Goal: Task Accomplishment & Management: Manage account settings

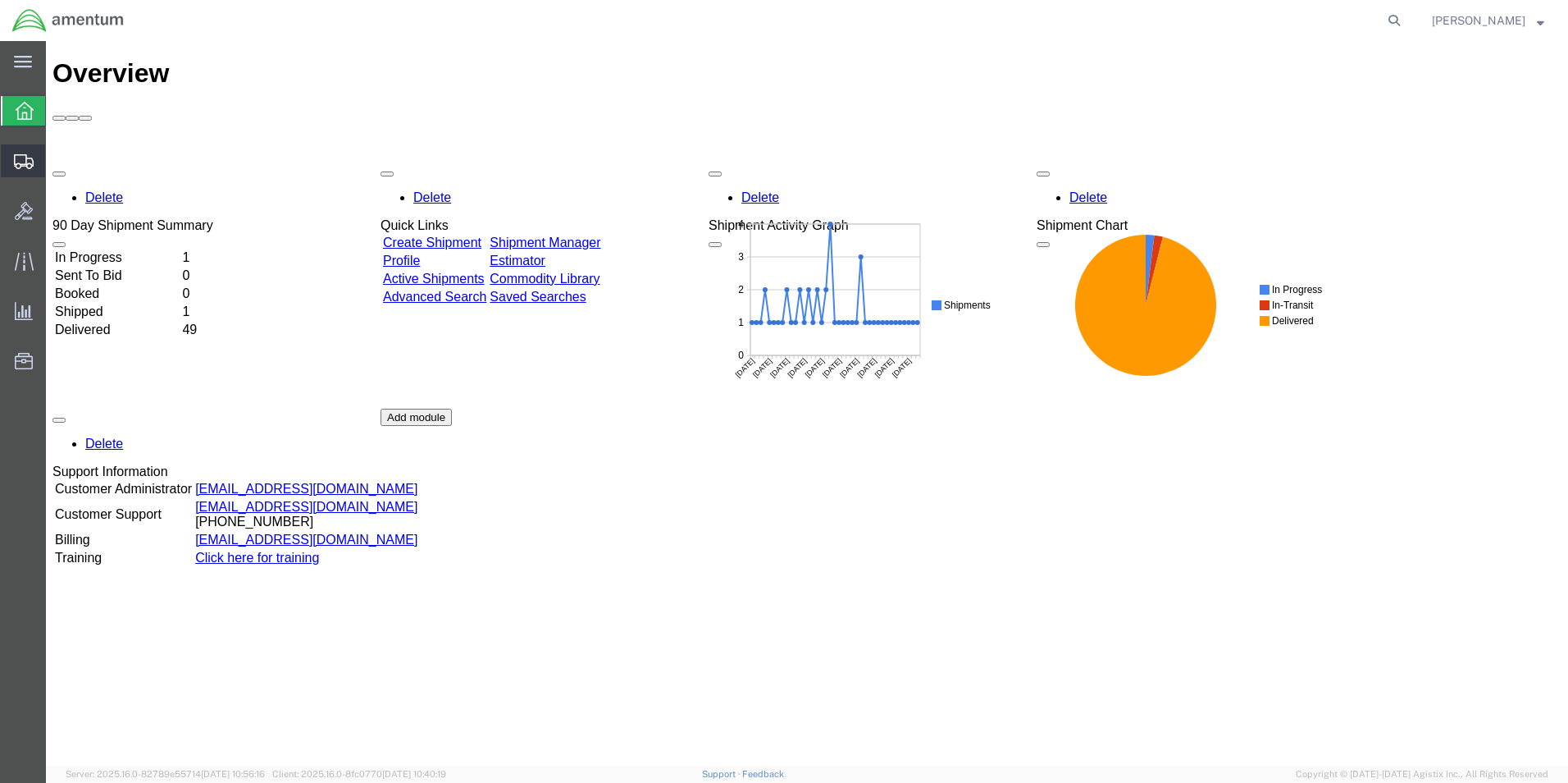
click at [0, 0] on span "Shipment Manager" at bounding box center [0, 0] width 0 height 0
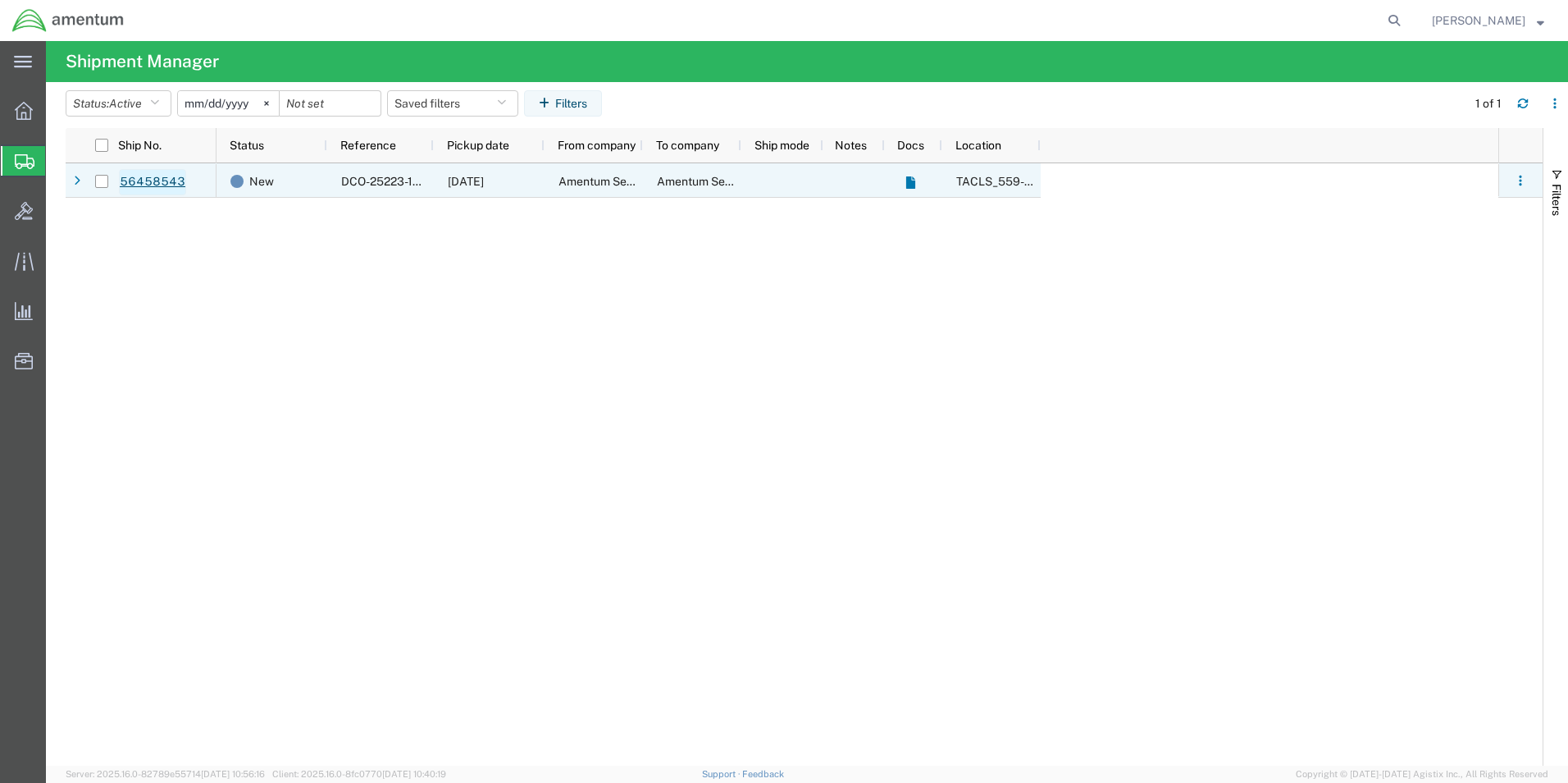
click at [153, 180] on link "56458543" at bounding box center [153, 182] width 67 height 26
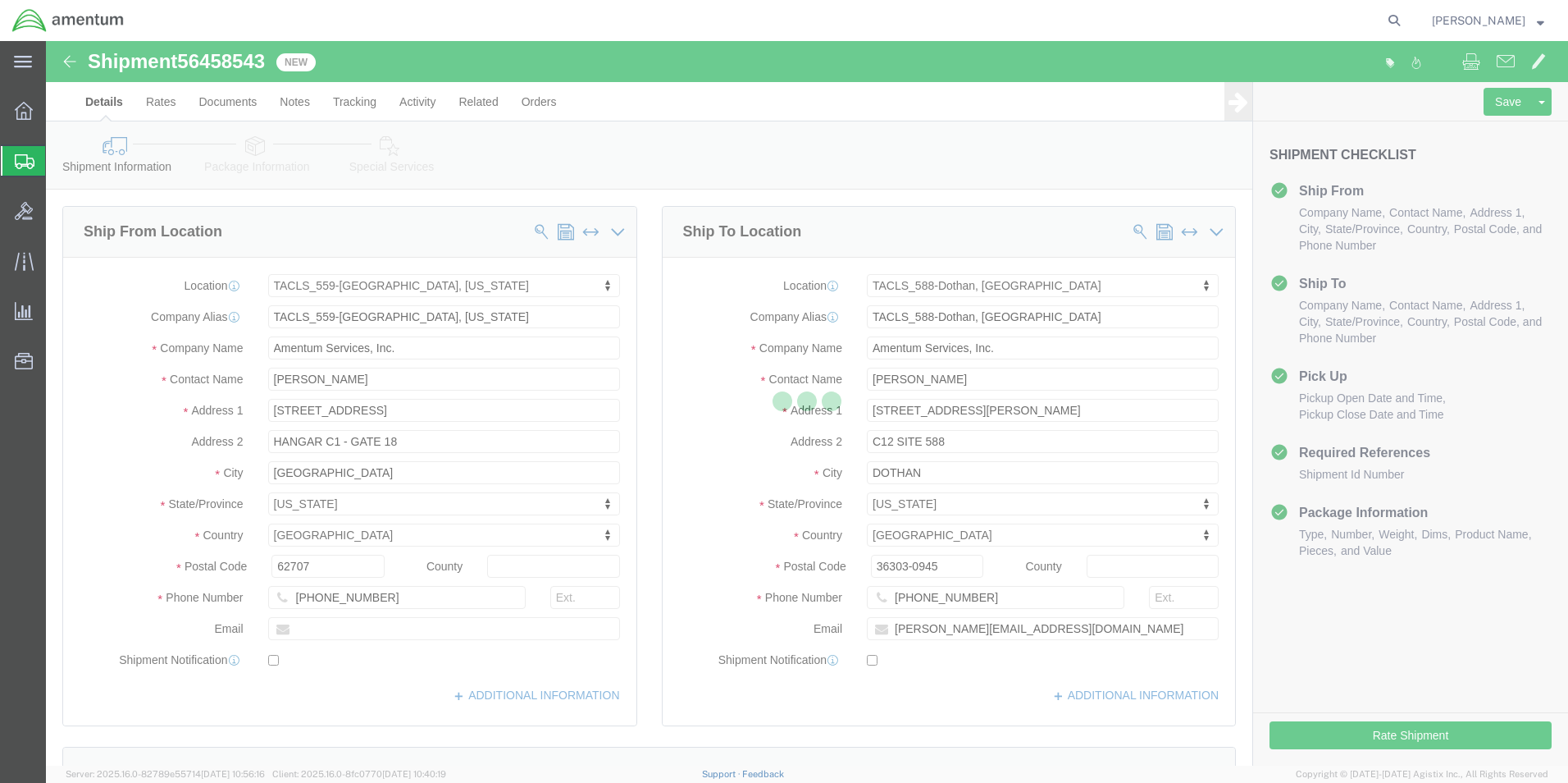
select select "42697"
select select "42706"
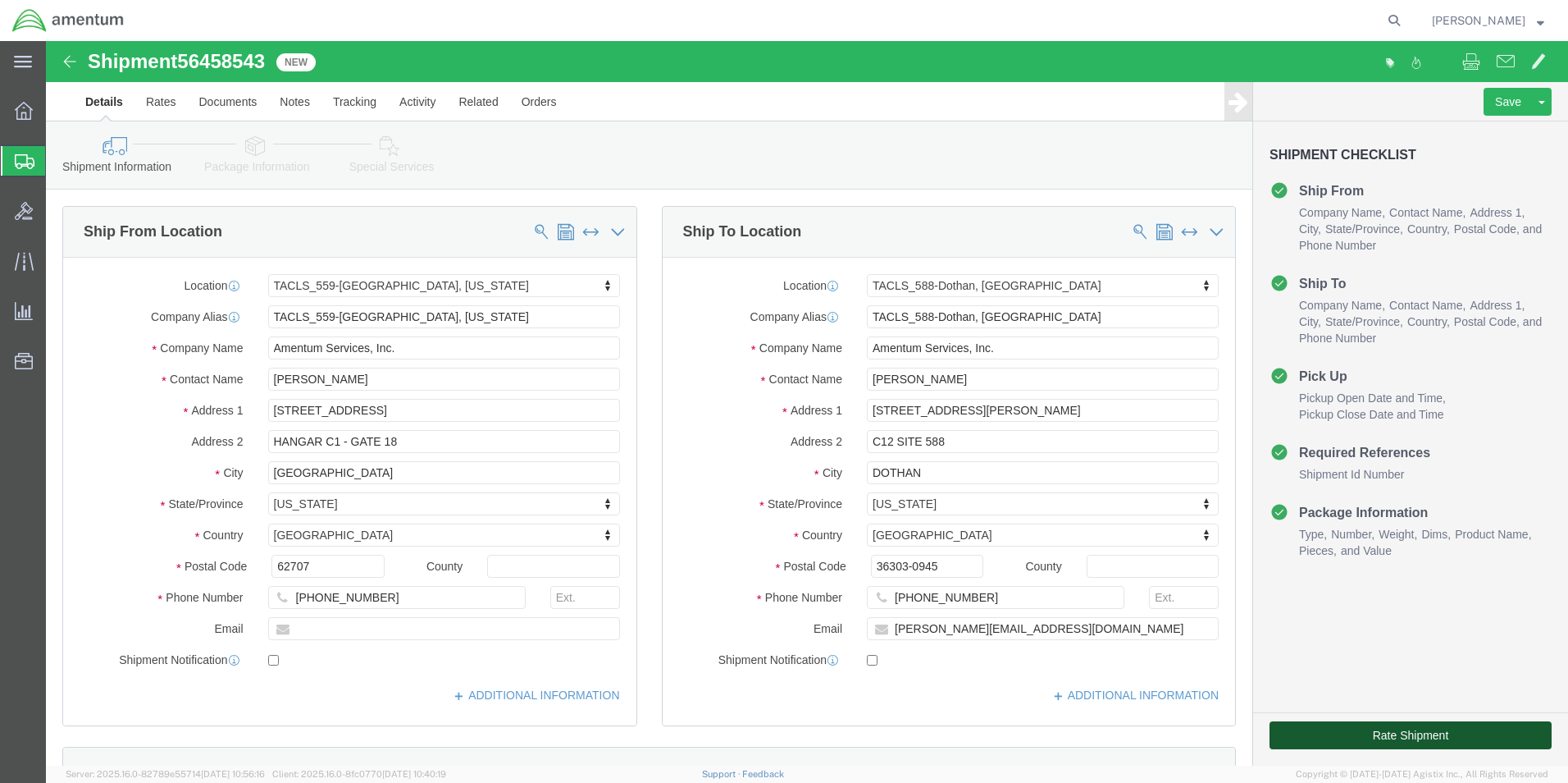
click button "Rate Shipment"
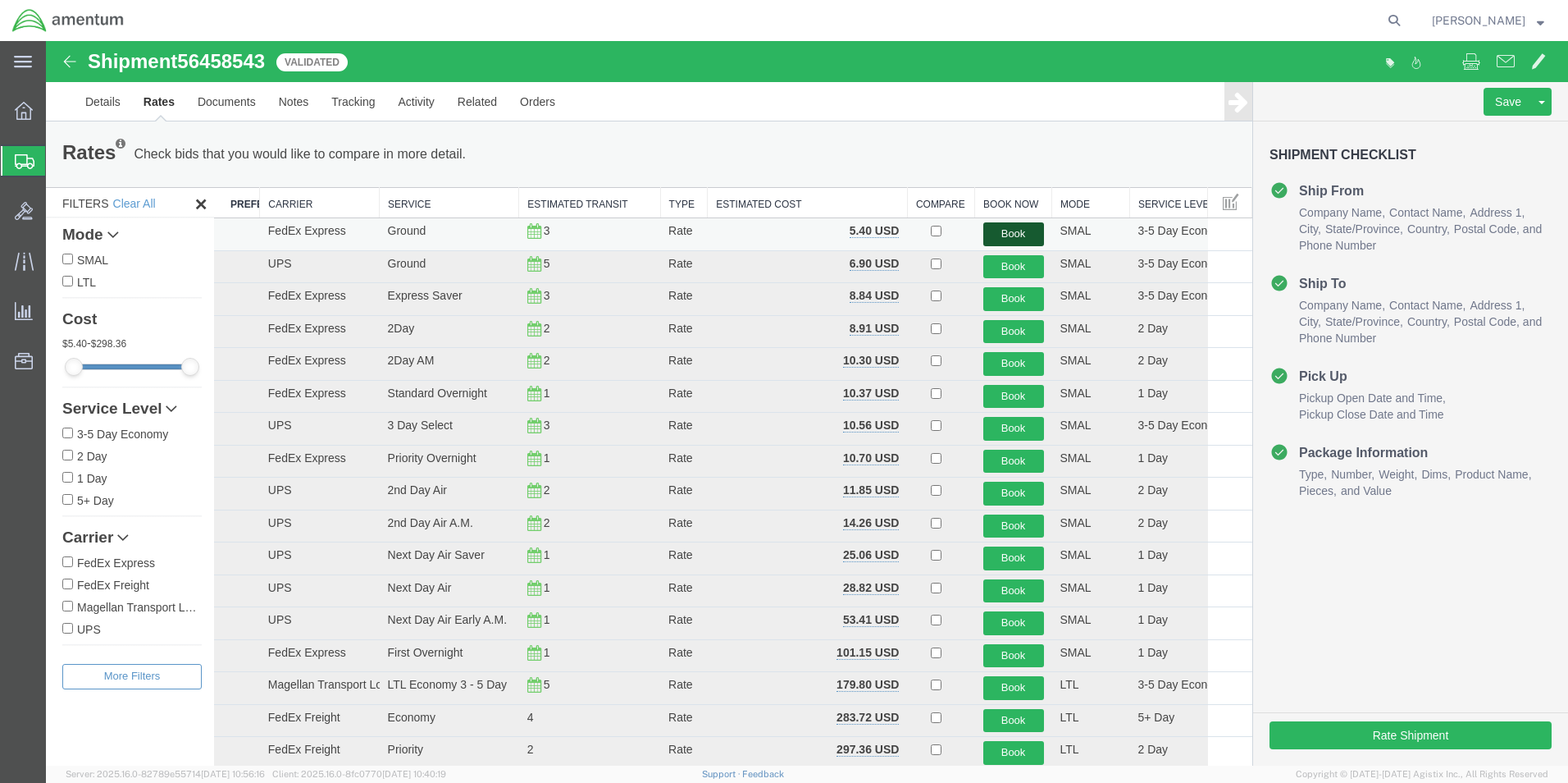
click at [1004, 235] on button "Book" at bounding box center [1014, 234] width 61 height 24
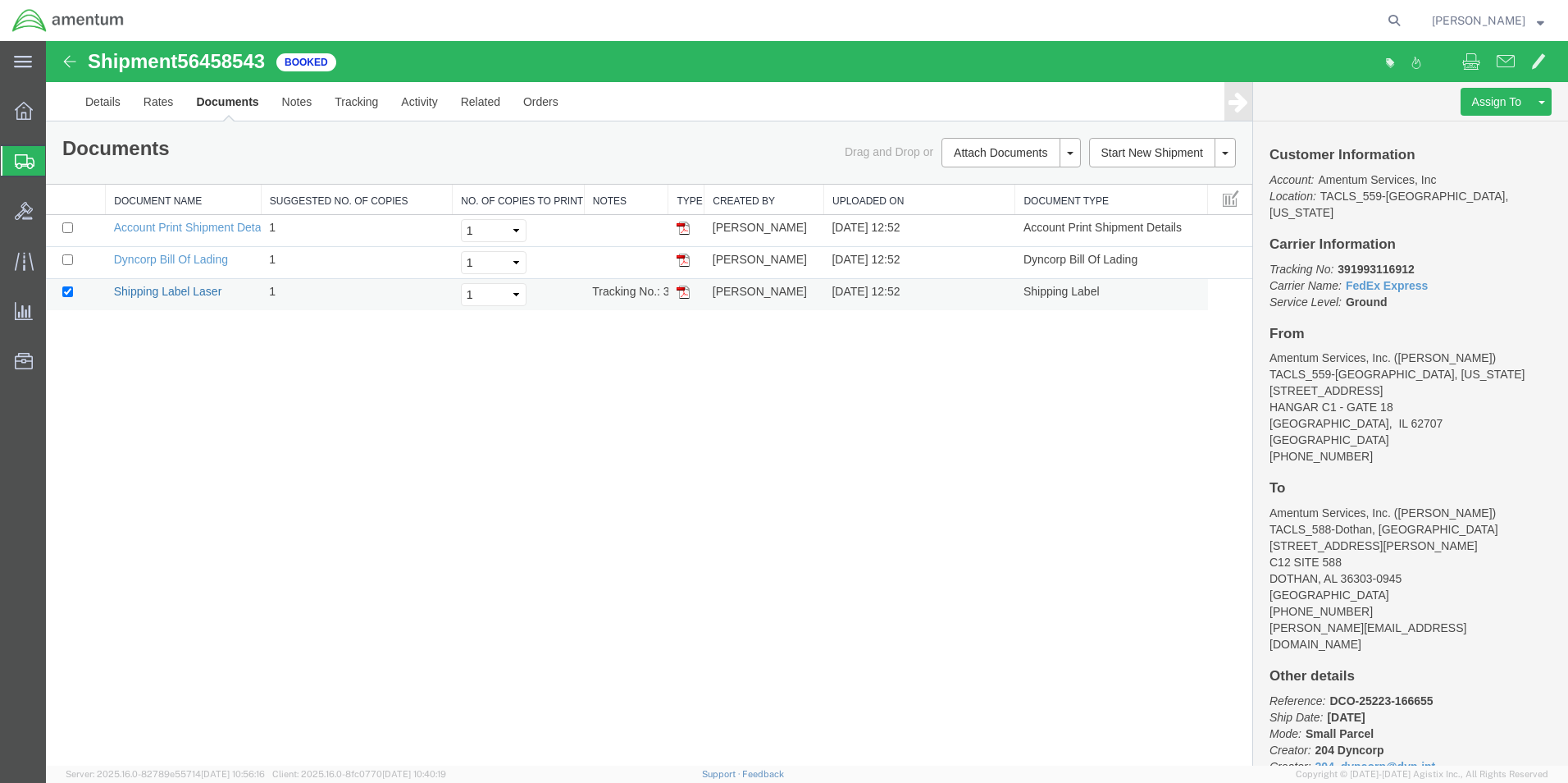
click at [171, 296] on link "Shipping Label Laser" at bounding box center [167, 291] width 108 height 13
drag, startPoint x: 207, startPoint y: 264, endPoint x: 899, endPoint y: 527, distance: 740.3
click at [207, 264] on link "Dyncorp Bill Of Lading" at bounding box center [170, 259] width 114 height 13
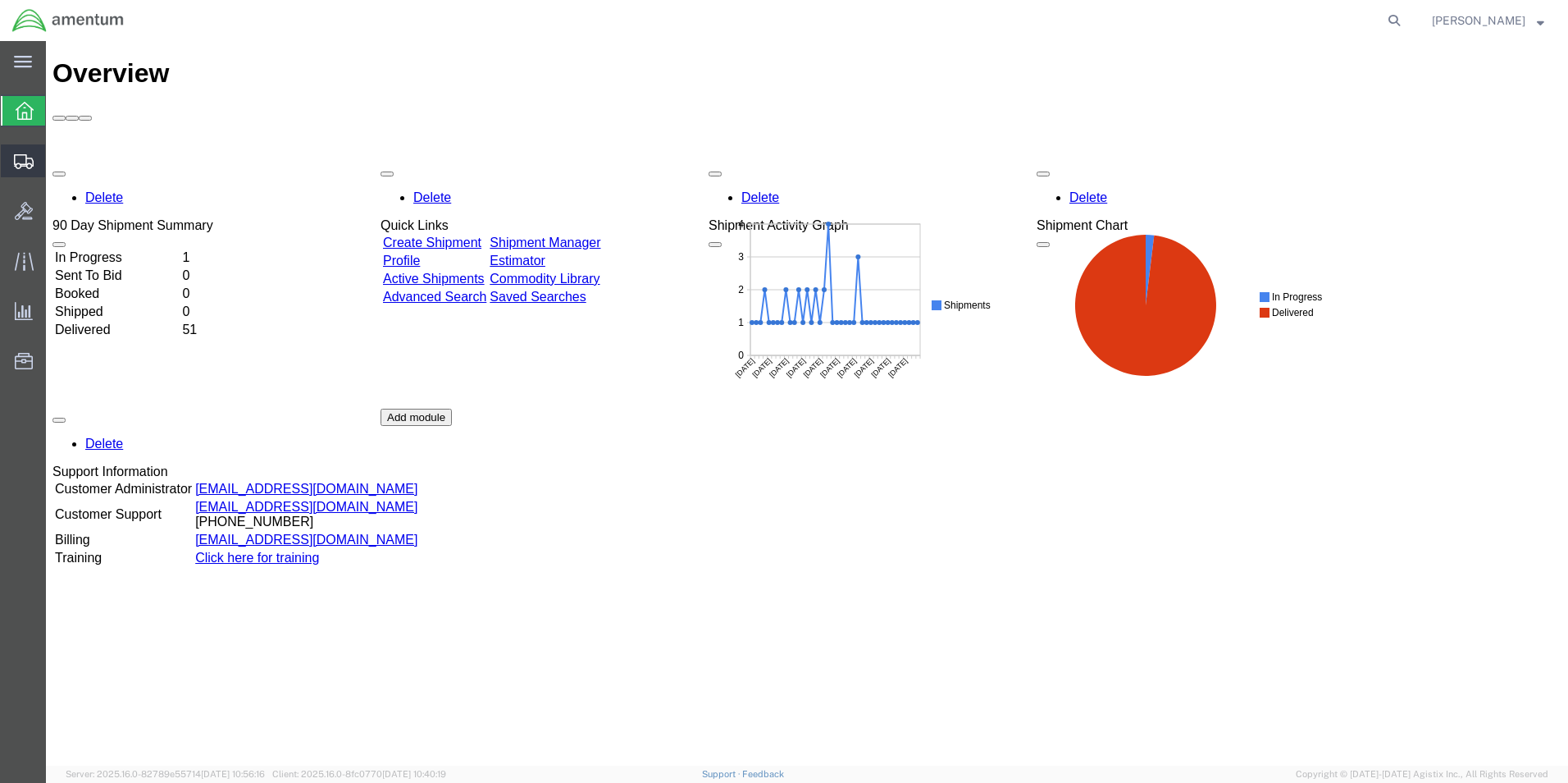
click at [24, 161] on icon at bounding box center [24, 162] width 20 height 15
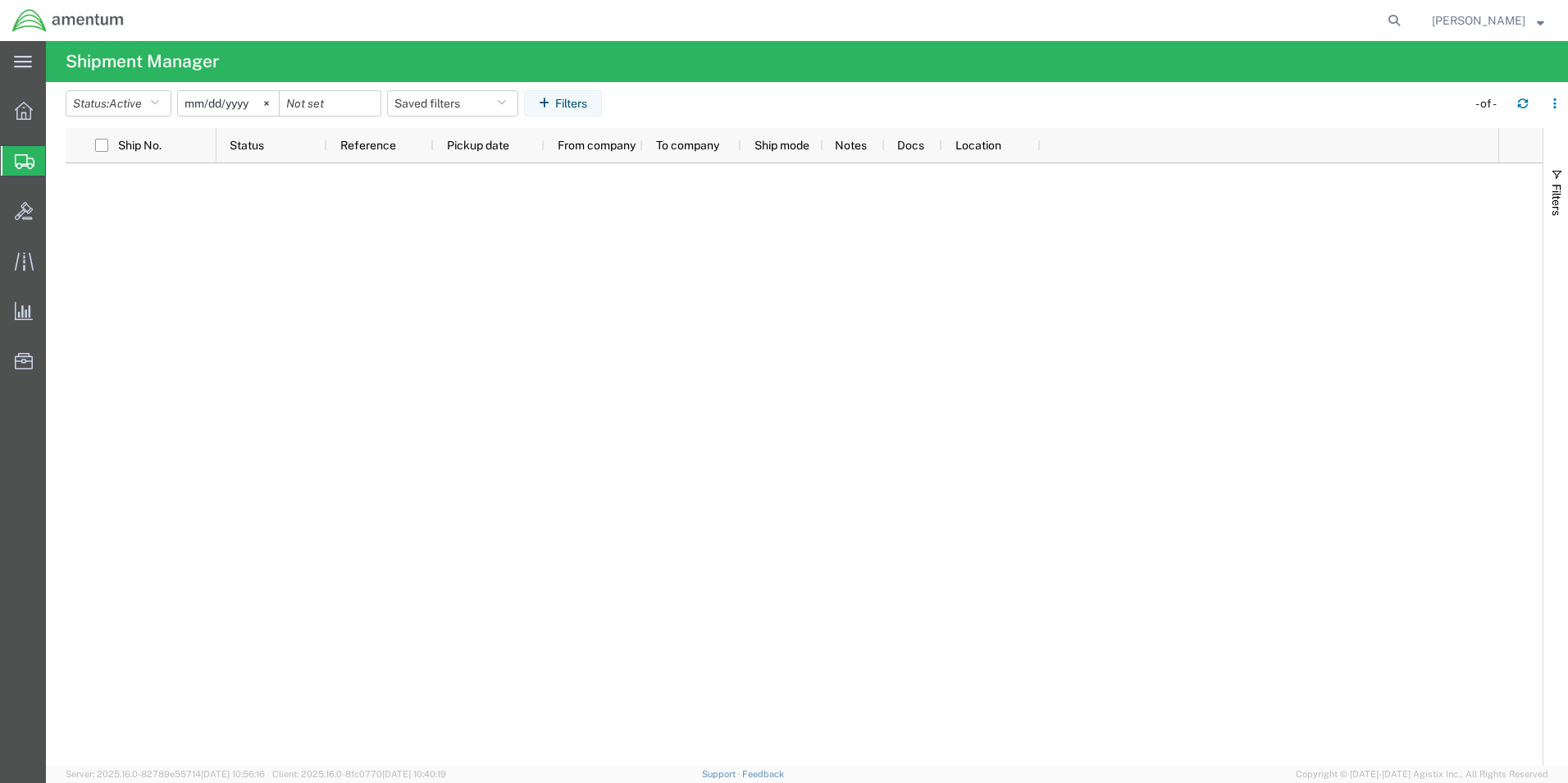
click at [0, 0] on span "Shipment Manager" at bounding box center [0, 0] width 0 height 0
click at [21, 113] on icon at bounding box center [24, 111] width 18 height 18
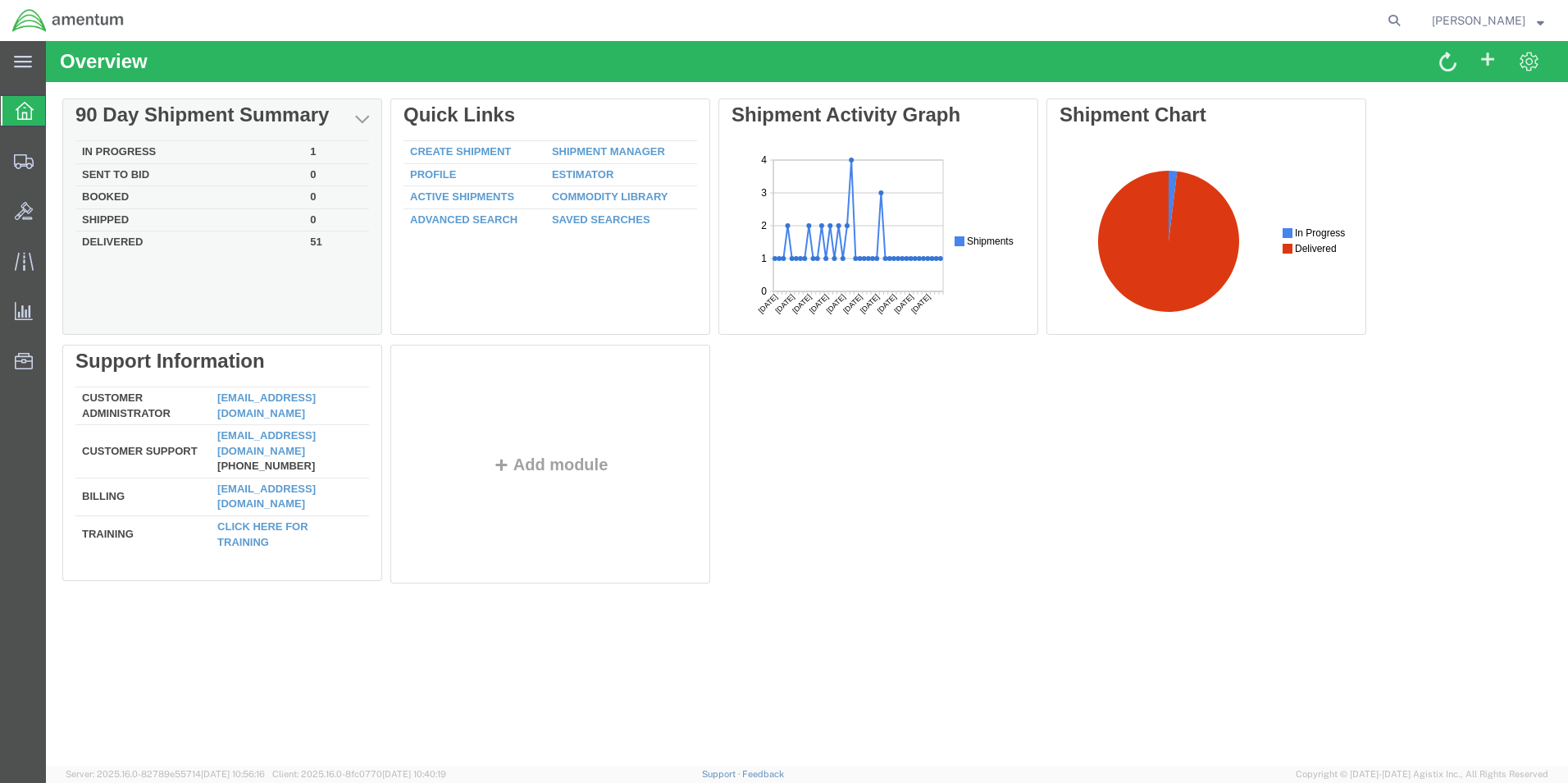
click at [141, 153] on td "In Progress" at bounding box center [189, 152] width 228 height 23
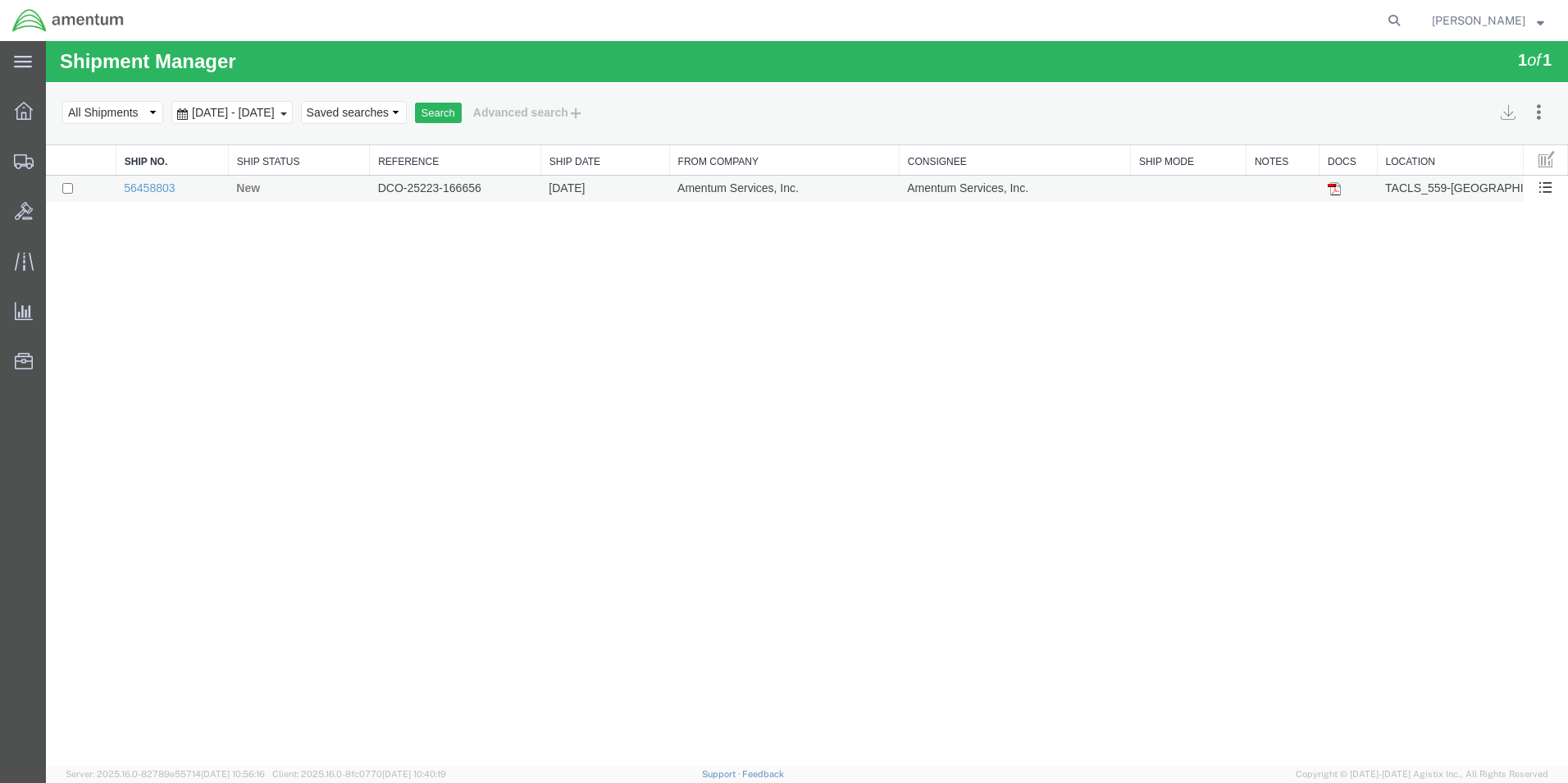
click at [486, 188] on td "DCO-25223-166656" at bounding box center [455, 189] width 172 height 27
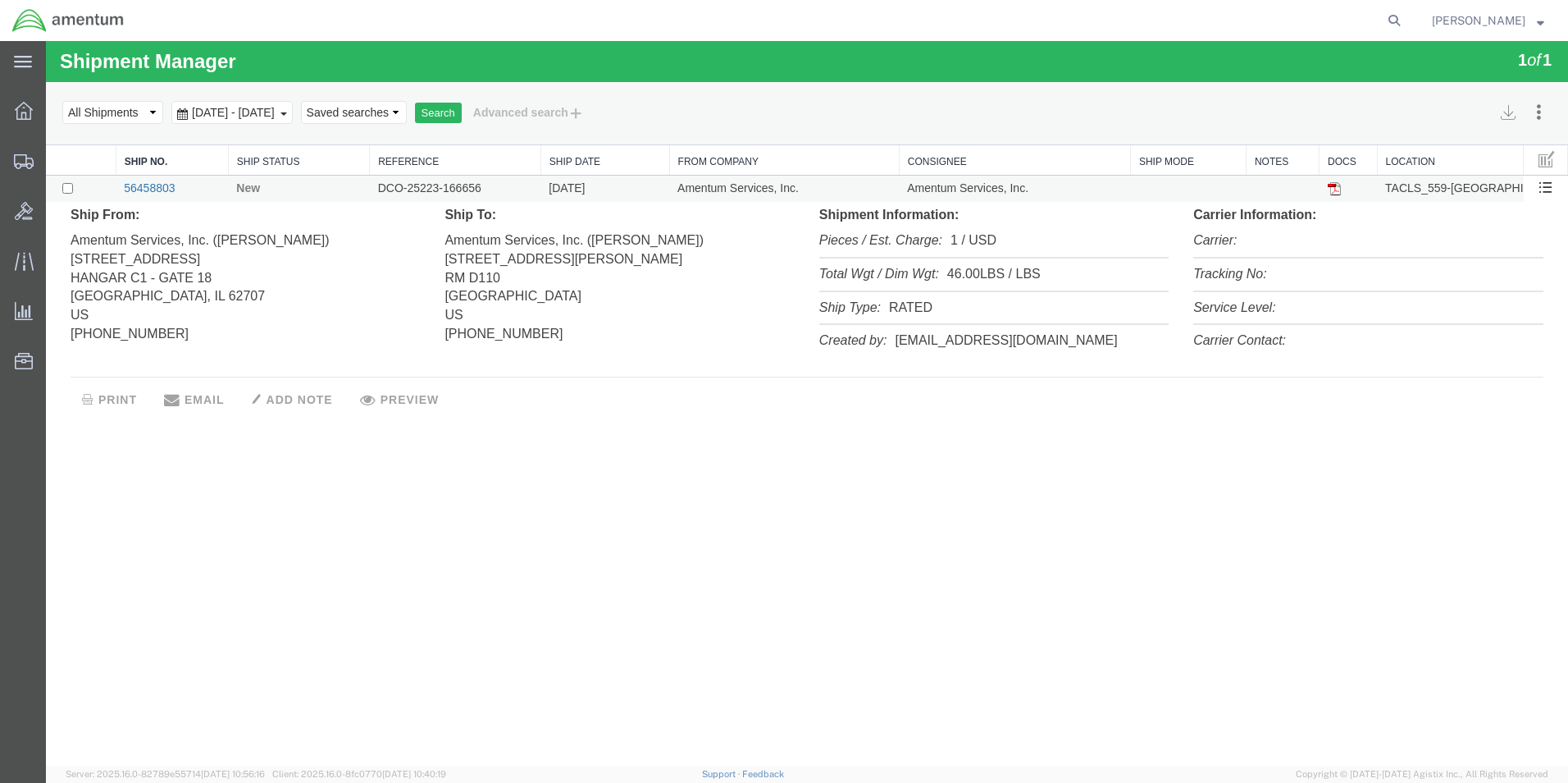
click at [151, 188] on link "56458803" at bounding box center [149, 187] width 51 height 13
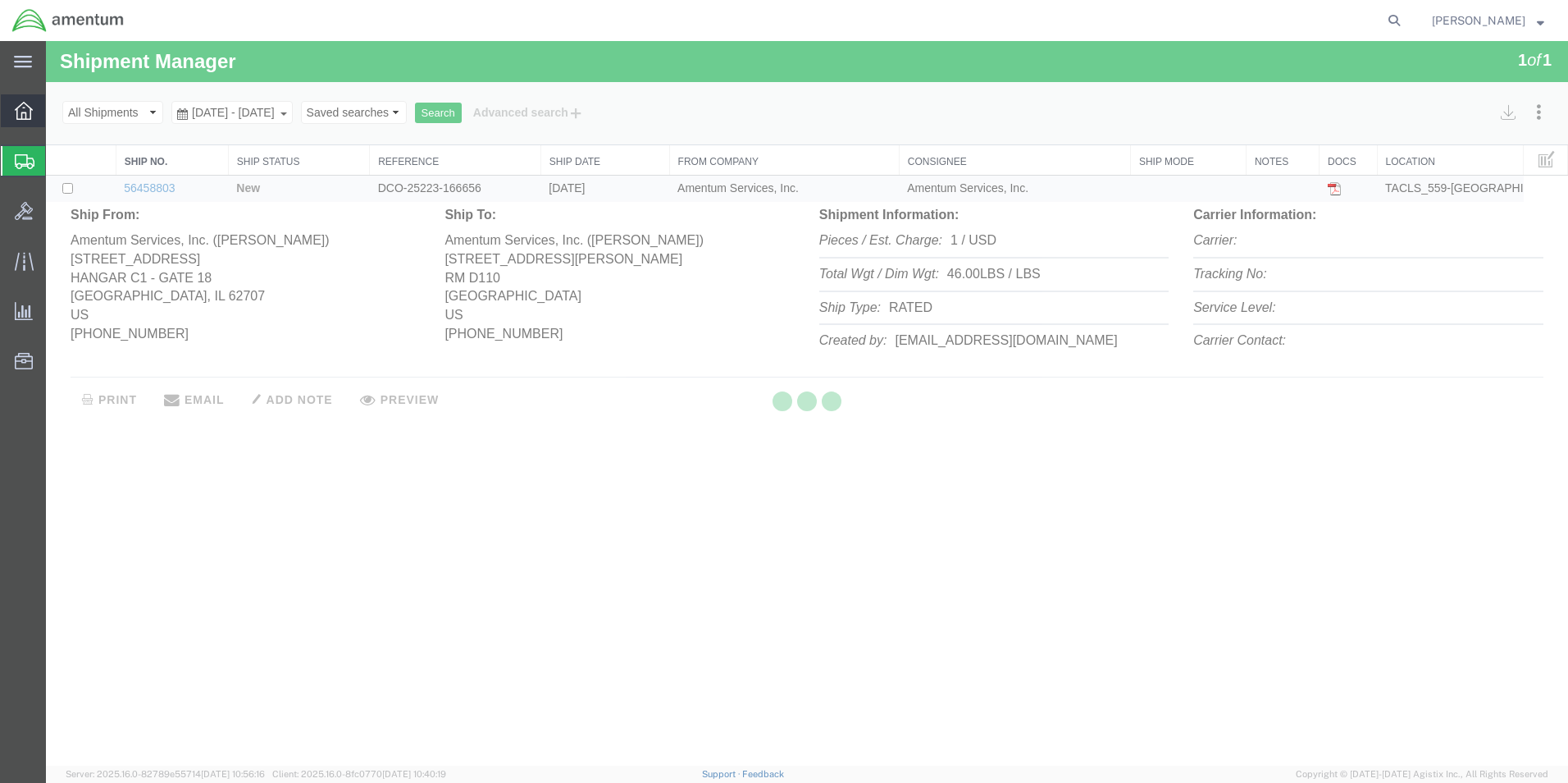
click at [25, 110] on icon at bounding box center [24, 111] width 18 height 18
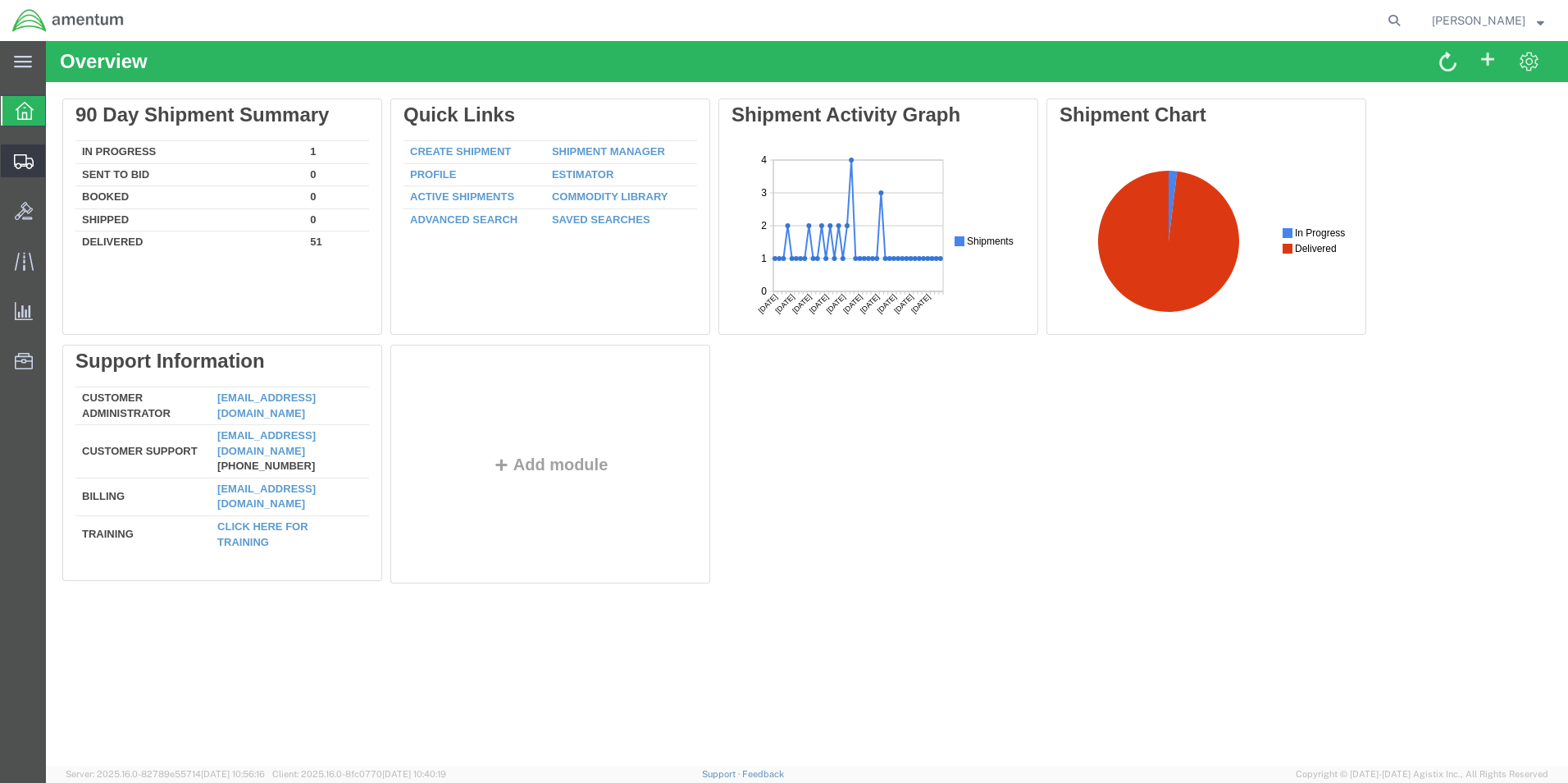
click at [0, 0] on span "Shipment Manager" at bounding box center [0, 0] width 0 height 0
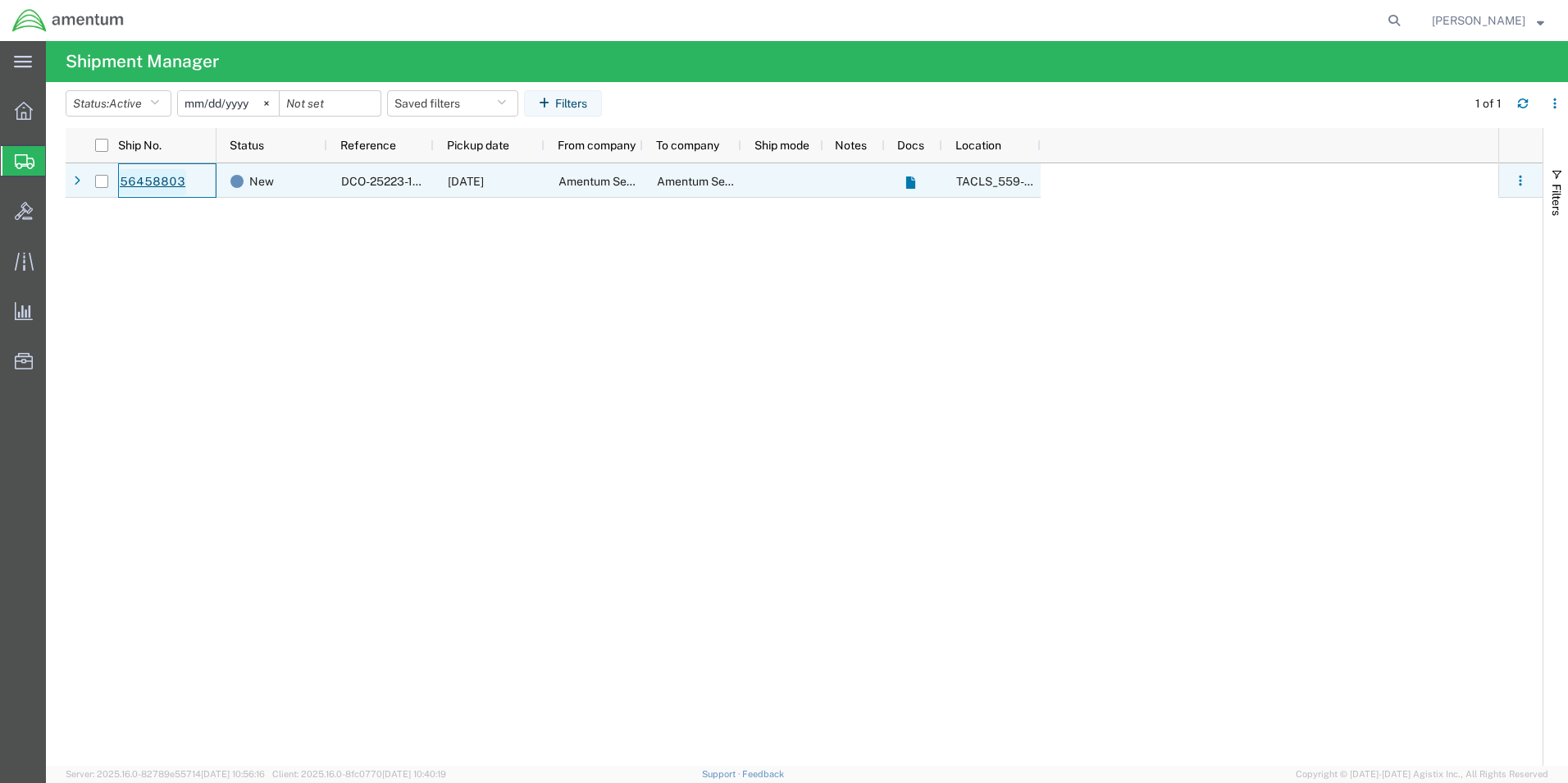
click at [146, 181] on link "56458803" at bounding box center [153, 182] width 67 height 26
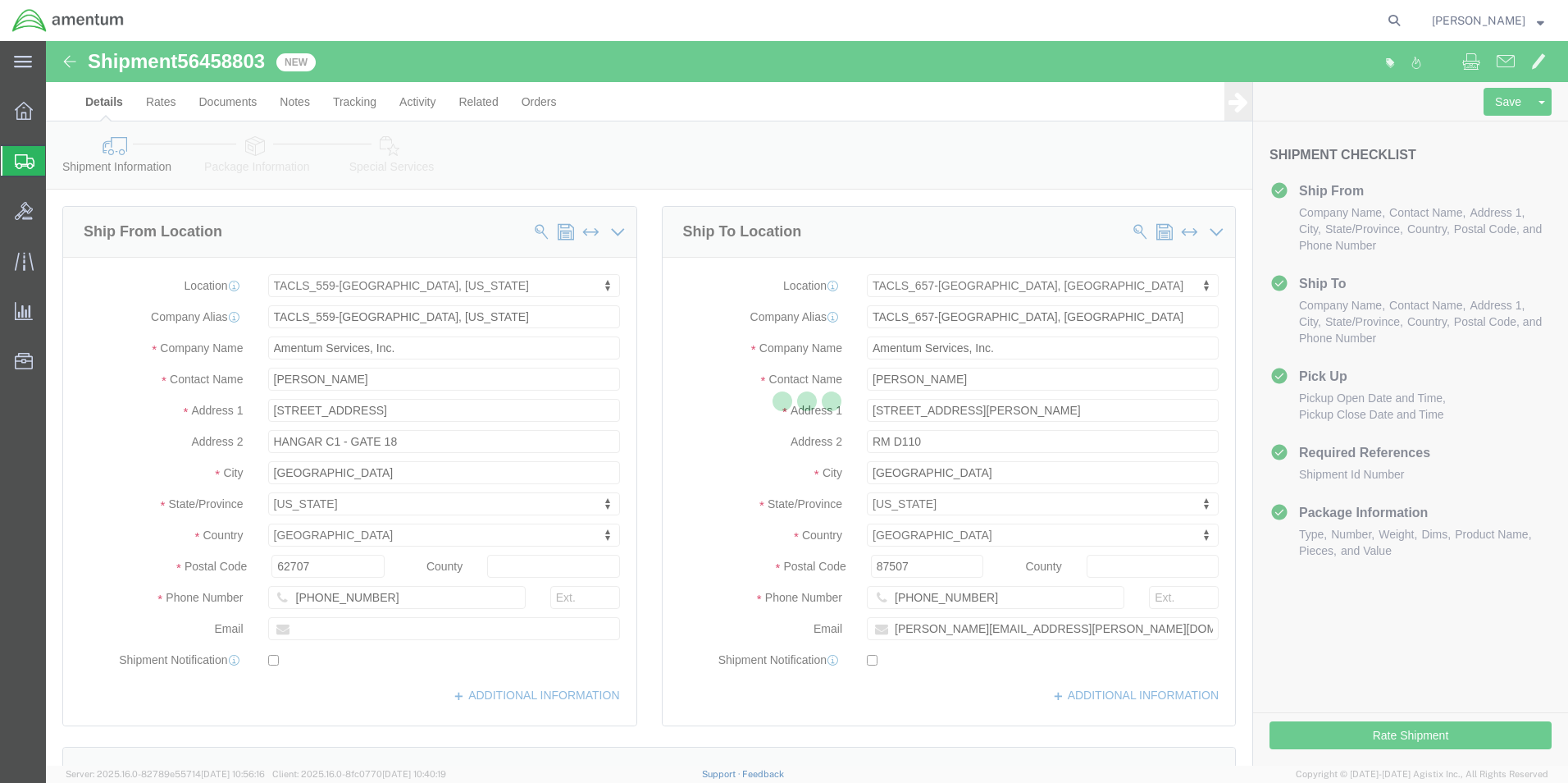
select select "42697"
select select "42728"
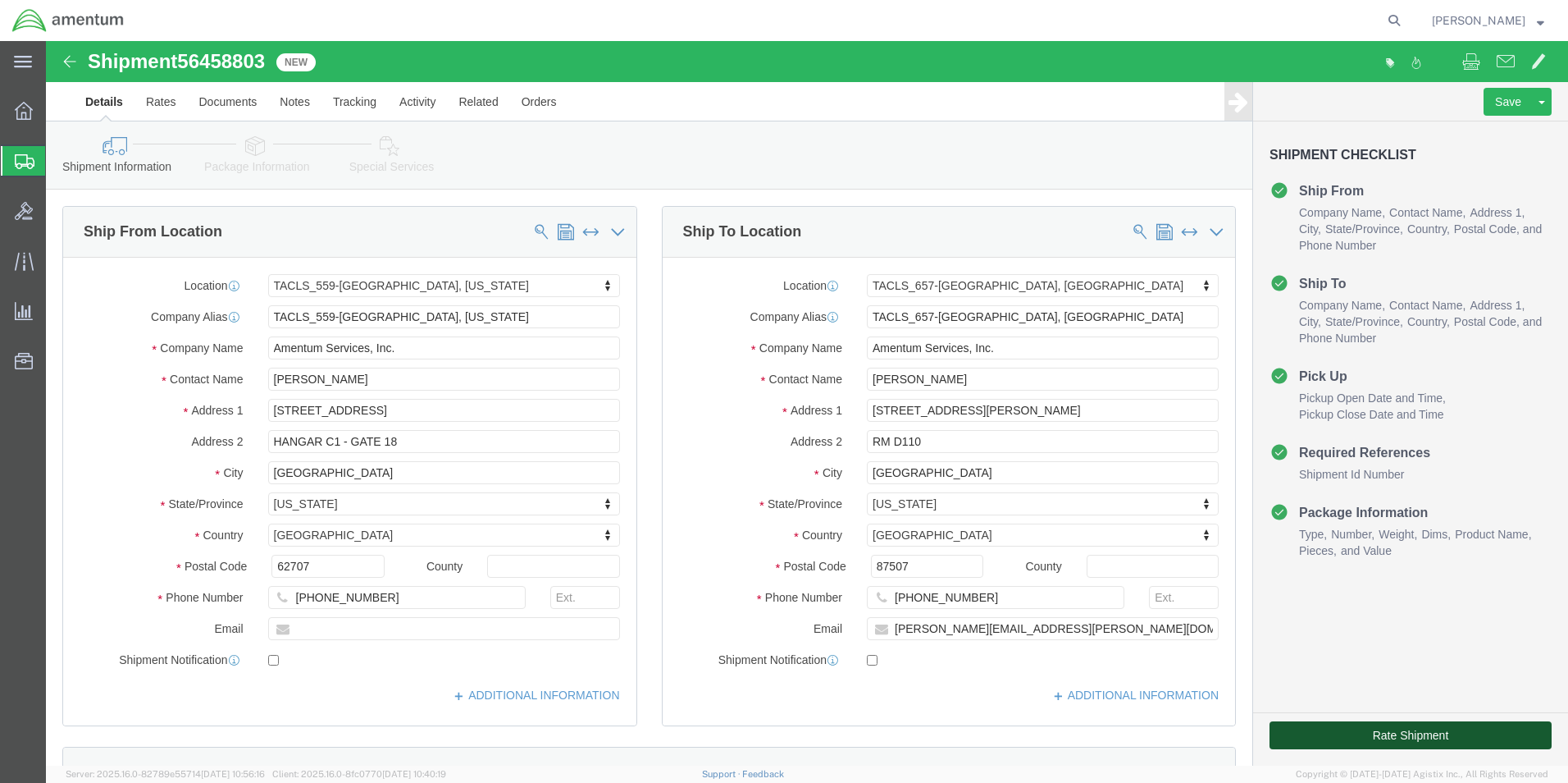
click button "Rate Shipment"
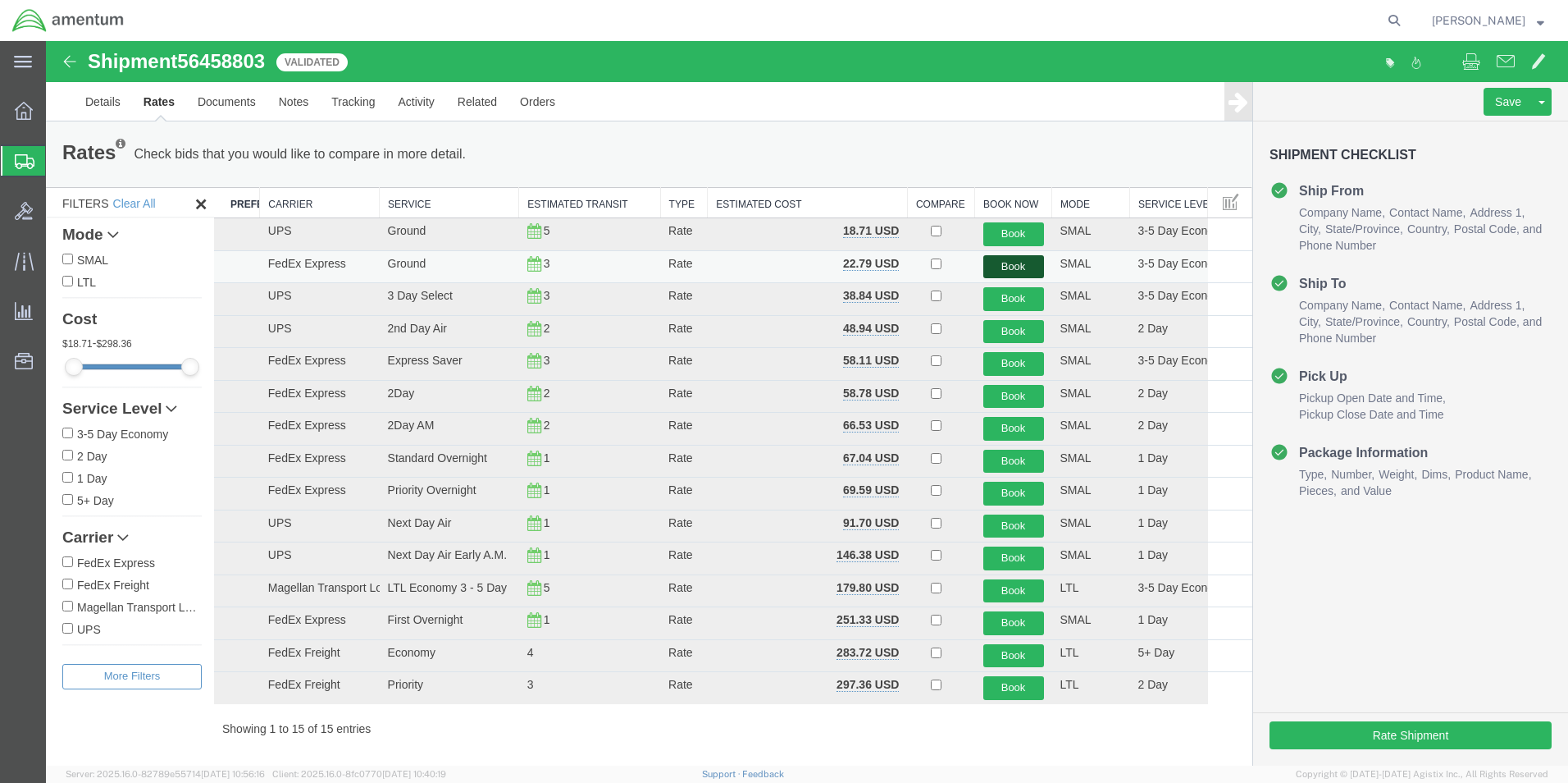
click at [1009, 264] on button "Book" at bounding box center [1014, 267] width 61 height 24
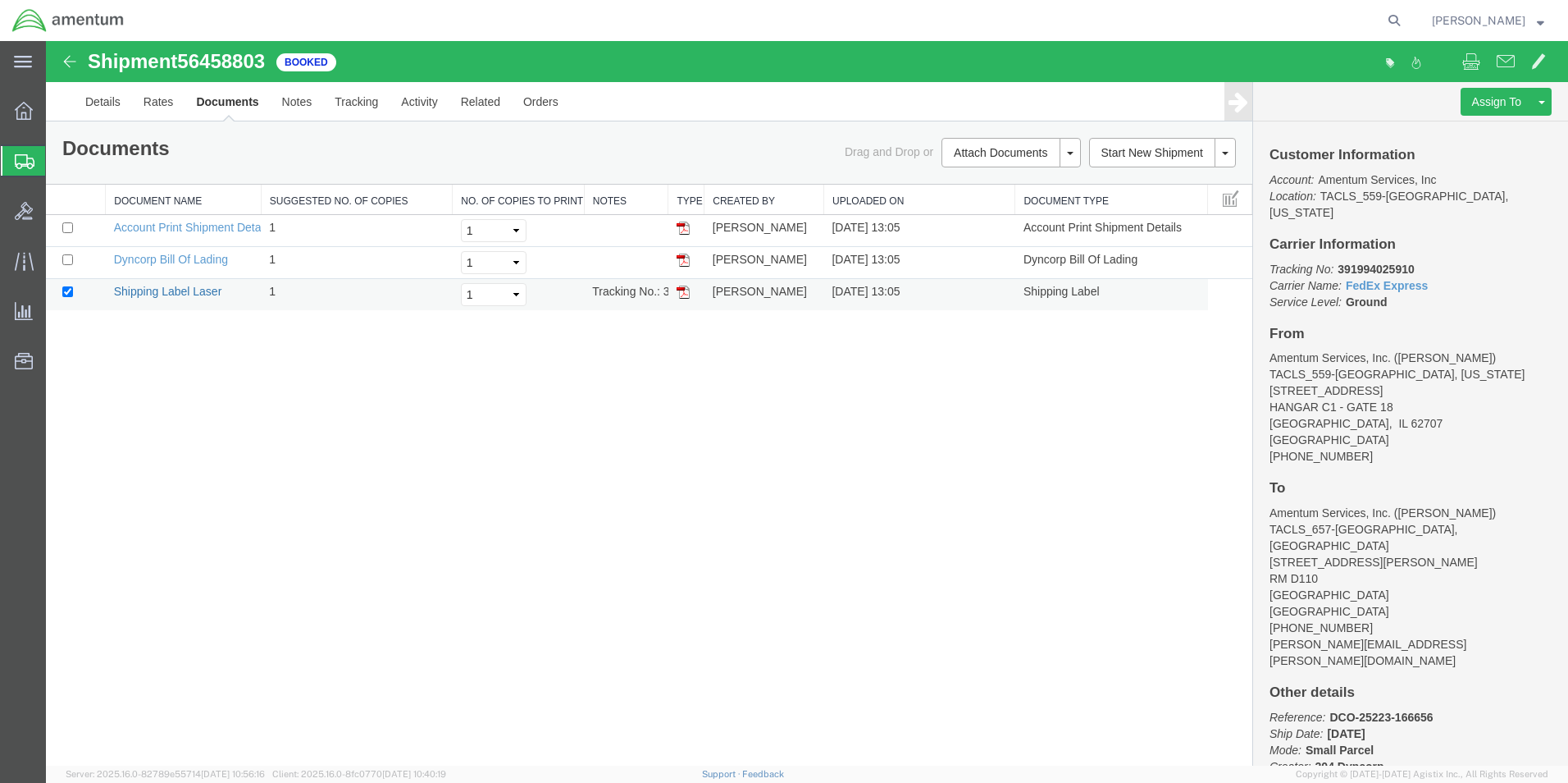
click at [178, 293] on link "Shipping Label Laser" at bounding box center [167, 291] width 108 height 13
drag, startPoint x: 169, startPoint y: 258, endPoint x: 643, endPoint y: 507, distance: 535.4
click at [169, 258] on link "Dyncorp Bill Of Lading" at bounding box center [170, 259] width 114 height 13
click at [113, 101] on link "Details" at bounding box center [103, 101] width 58 height 39
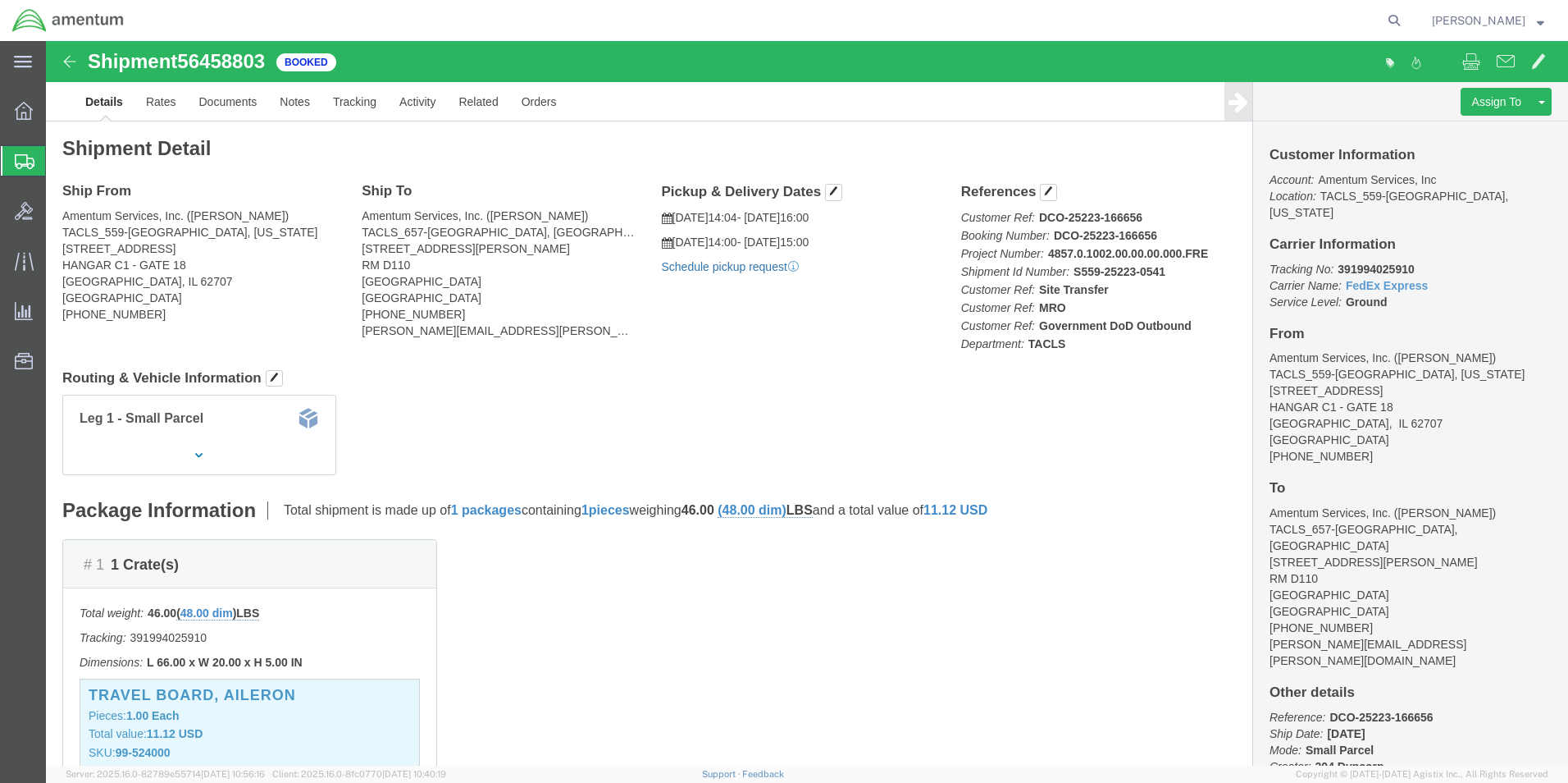
click link "Schedule pickup request"
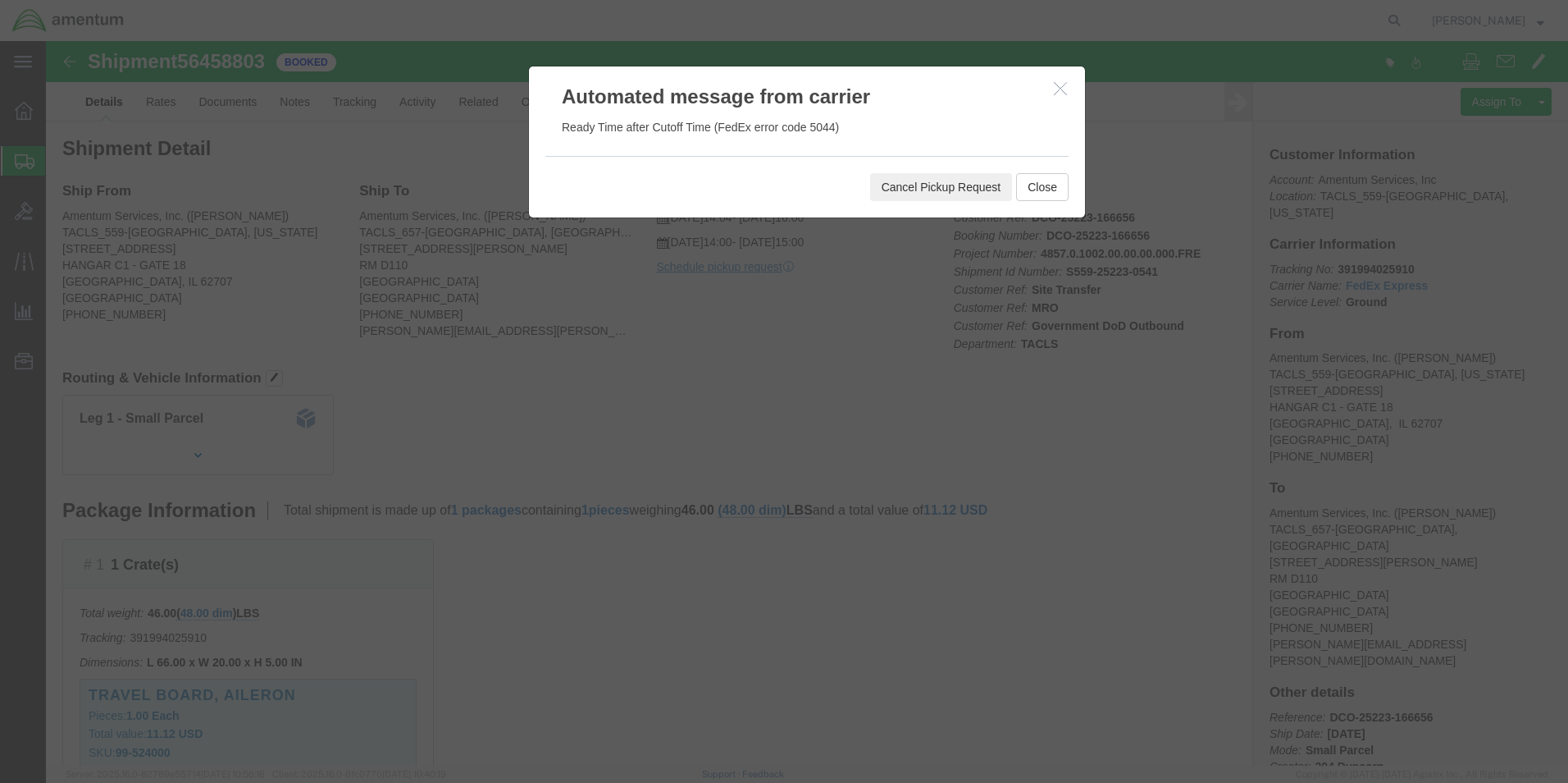
click button "Cancel Pickup Request"
click button "Close"
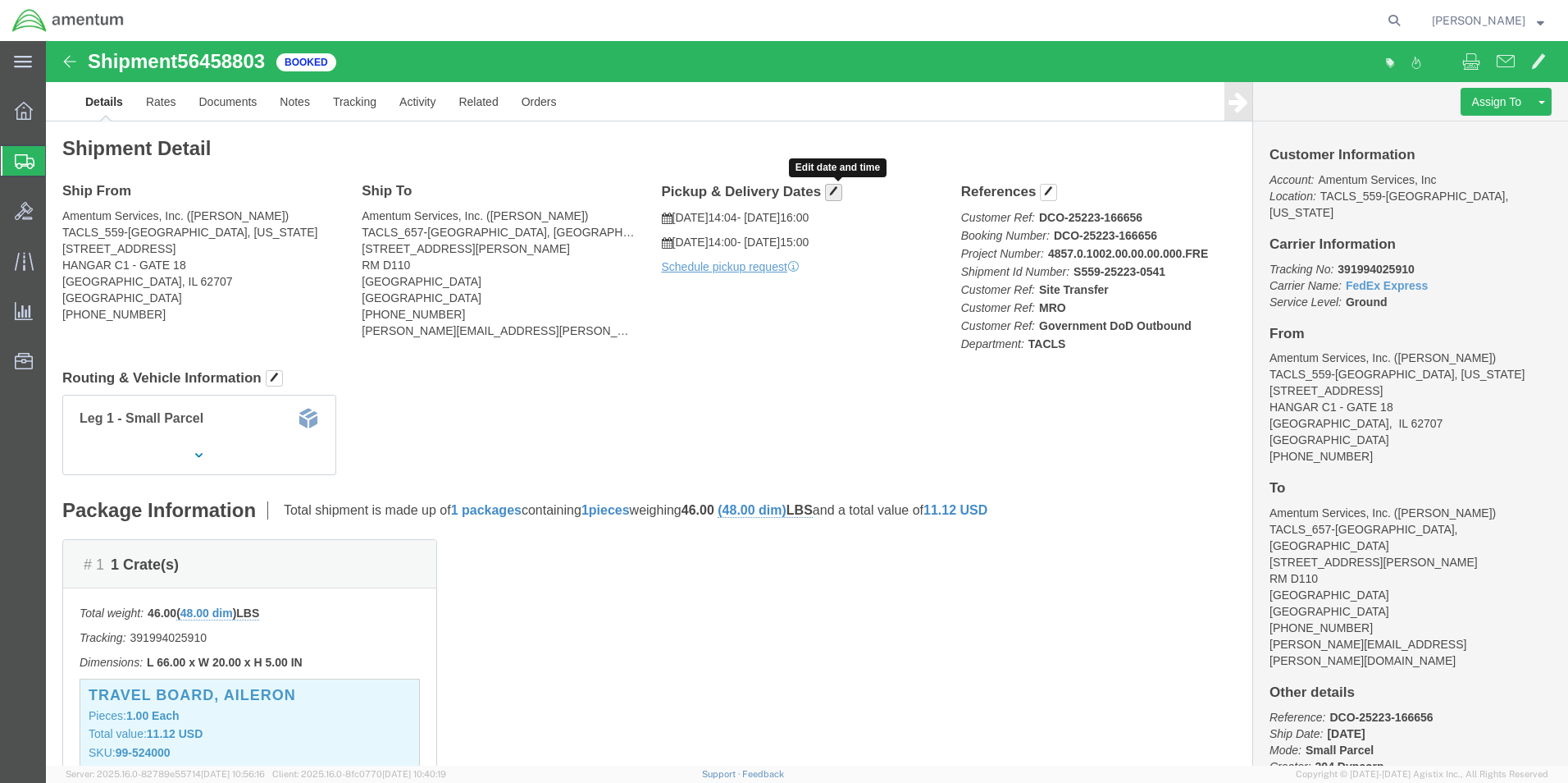
click button "button"
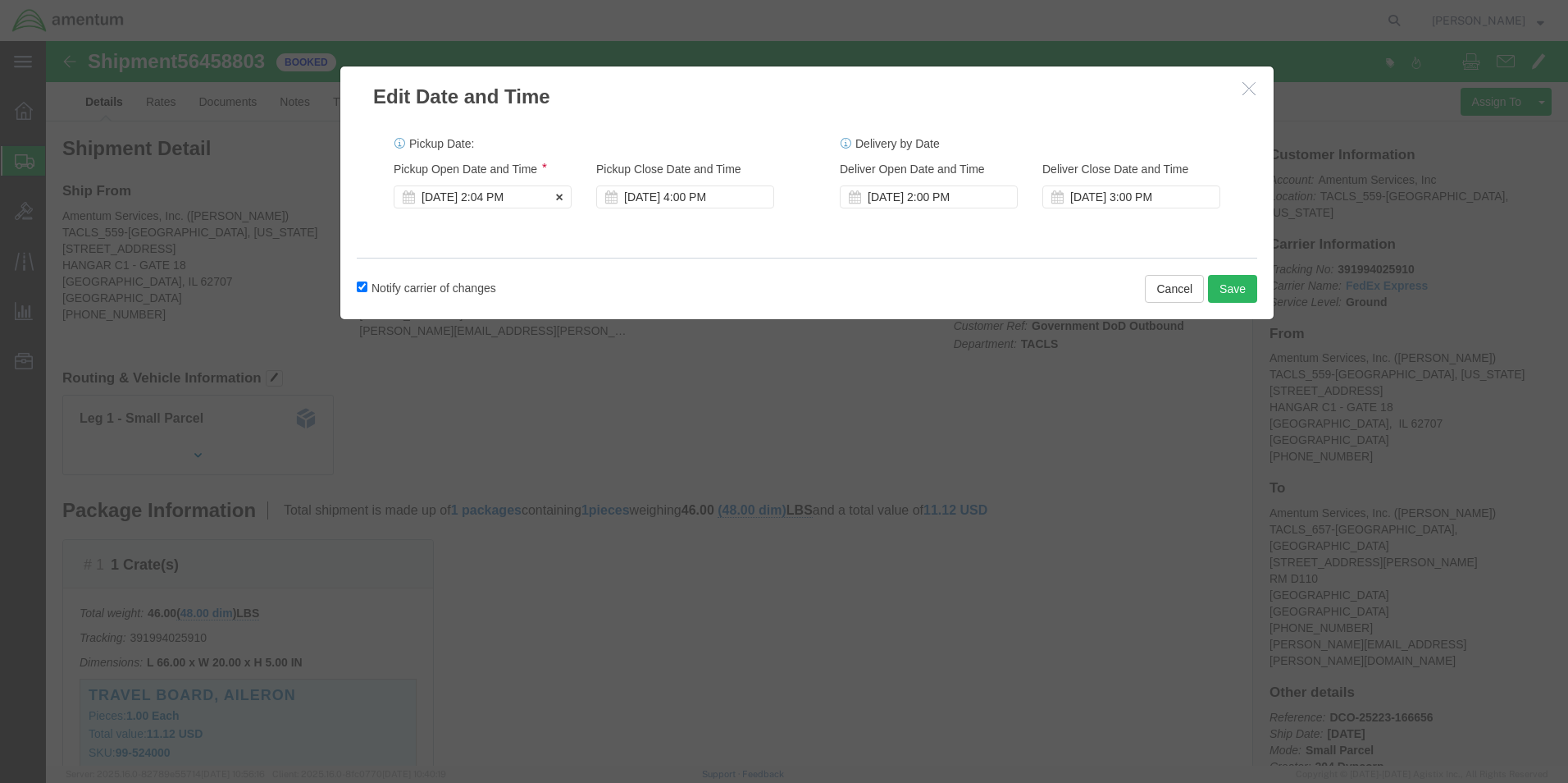
click div "[DATE] 2:04 PM"
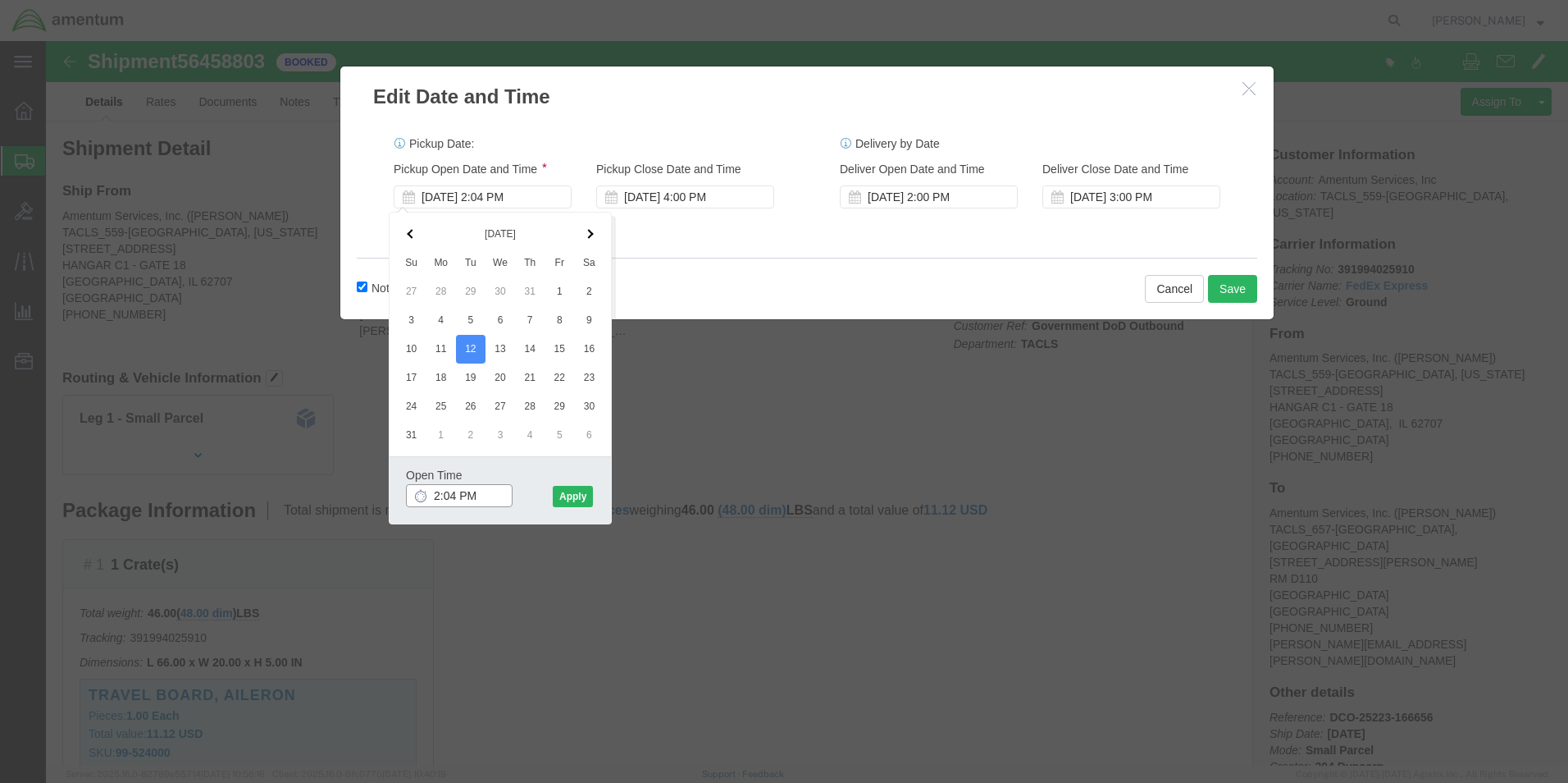
click input "2:04 PM"
click input "09:04 PM"
type input "9:04 AM"
click button "Apply"
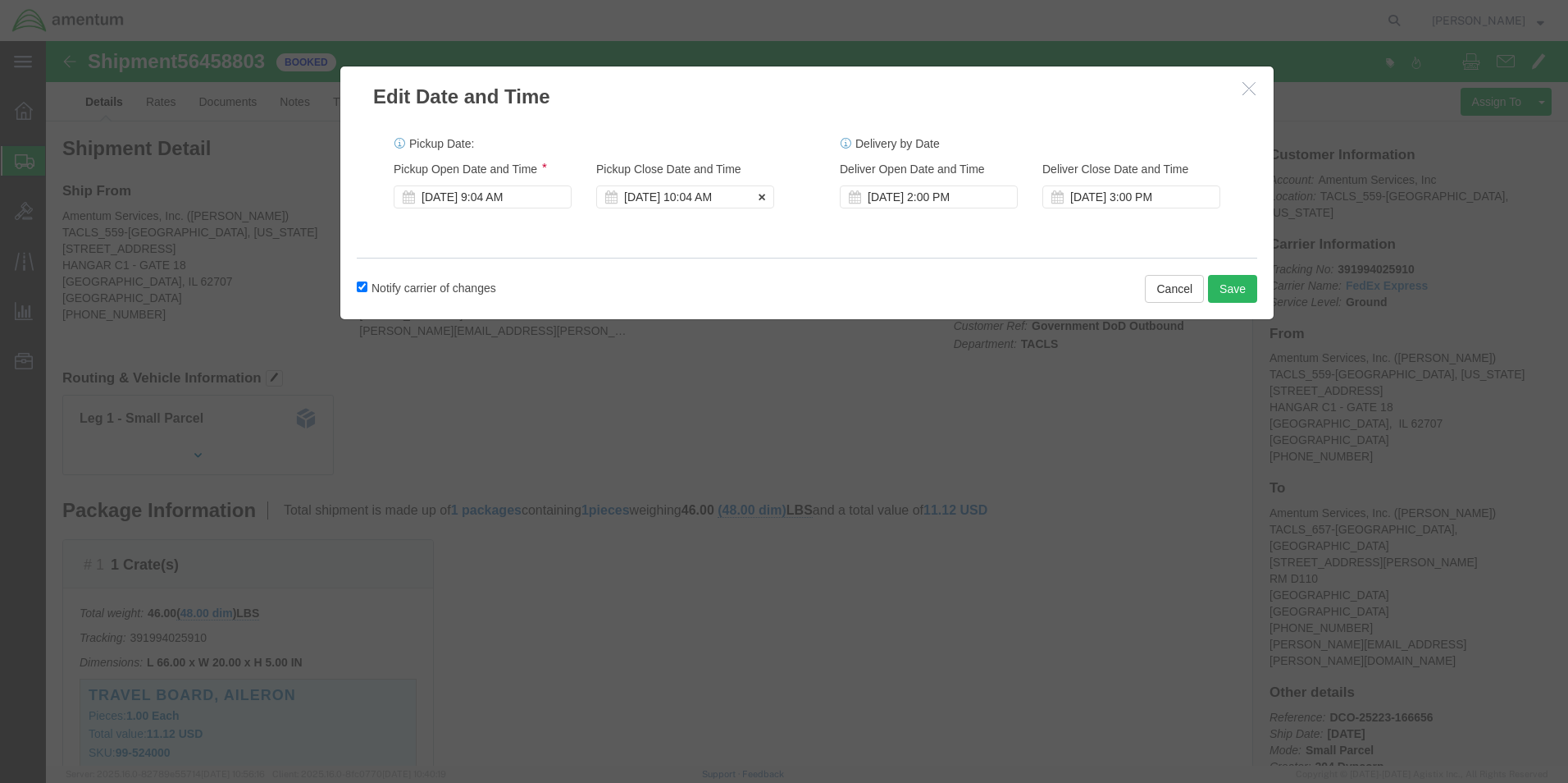
click div "[DATE] 10:04 AM"
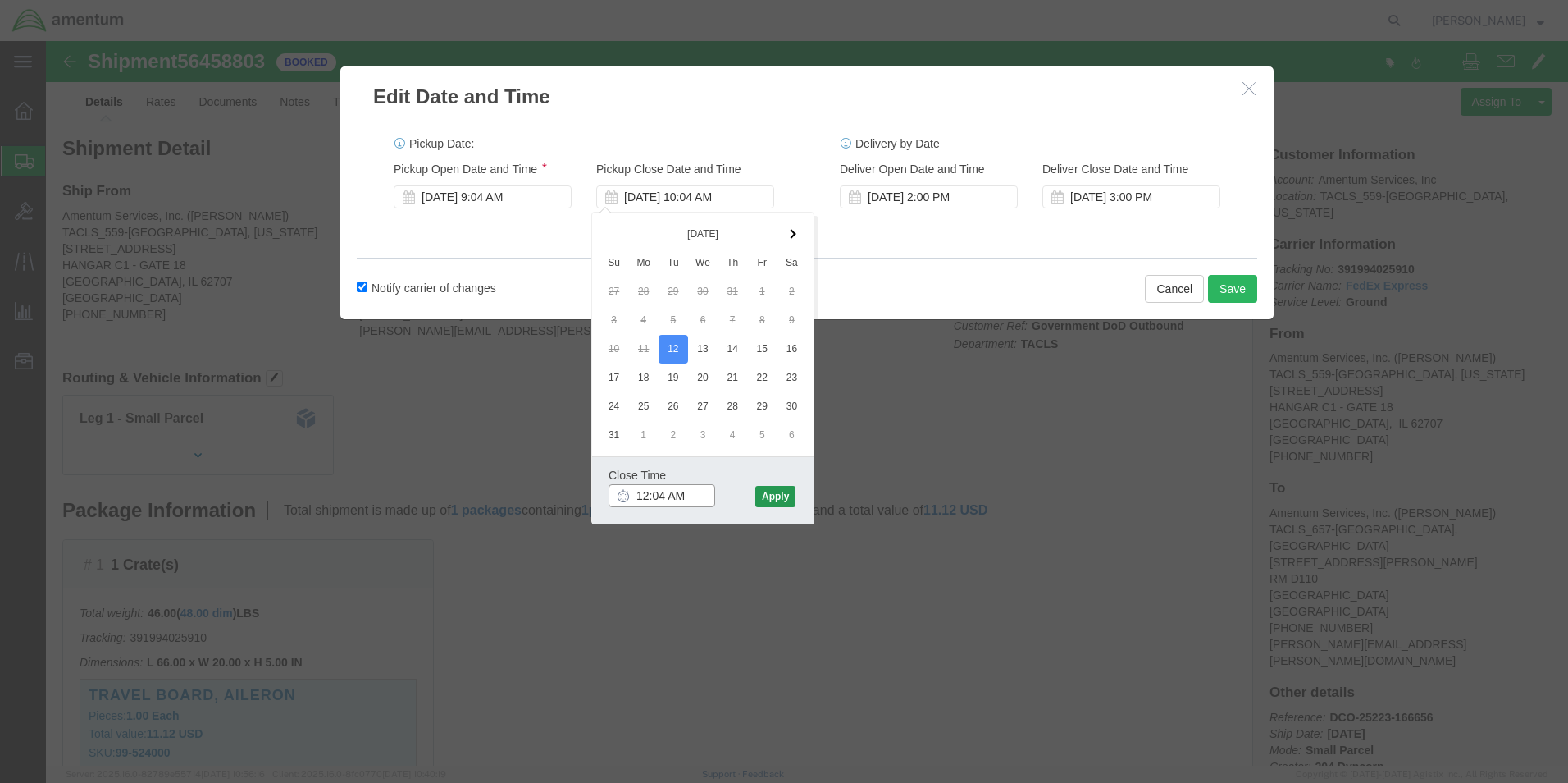
type input "12:04 AM"
click button "Apply"
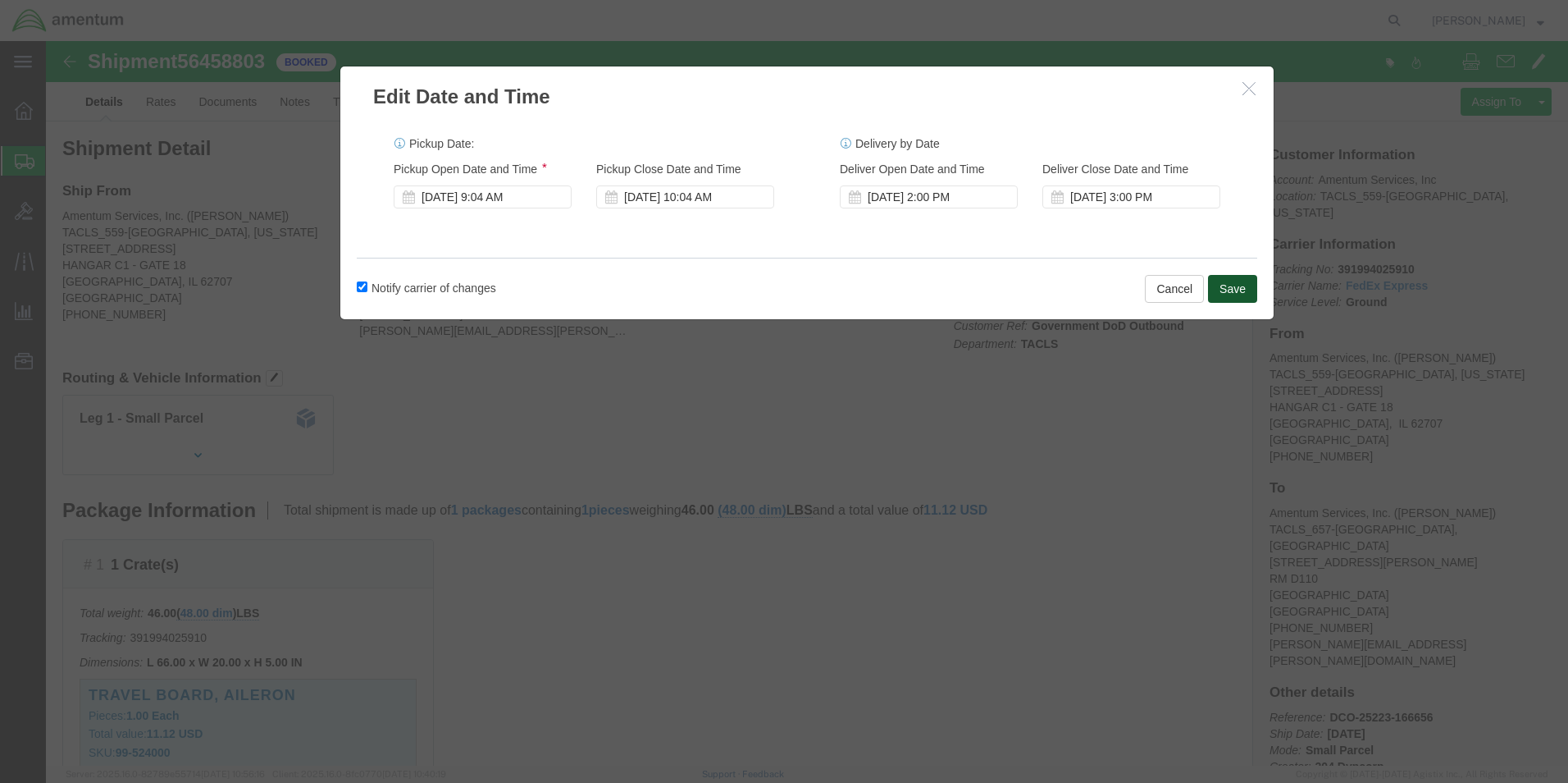
click button "Save"
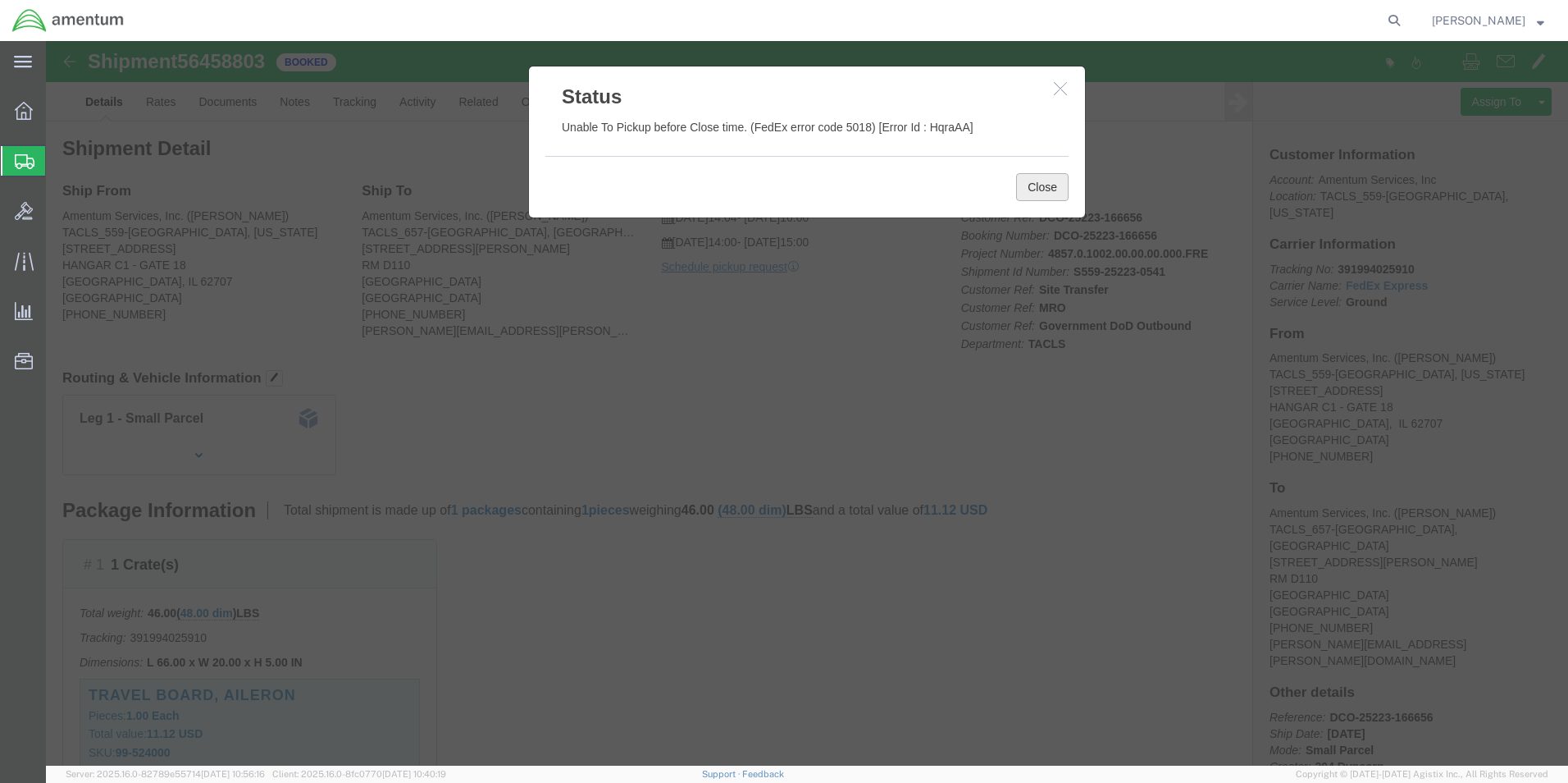
click button "Close"
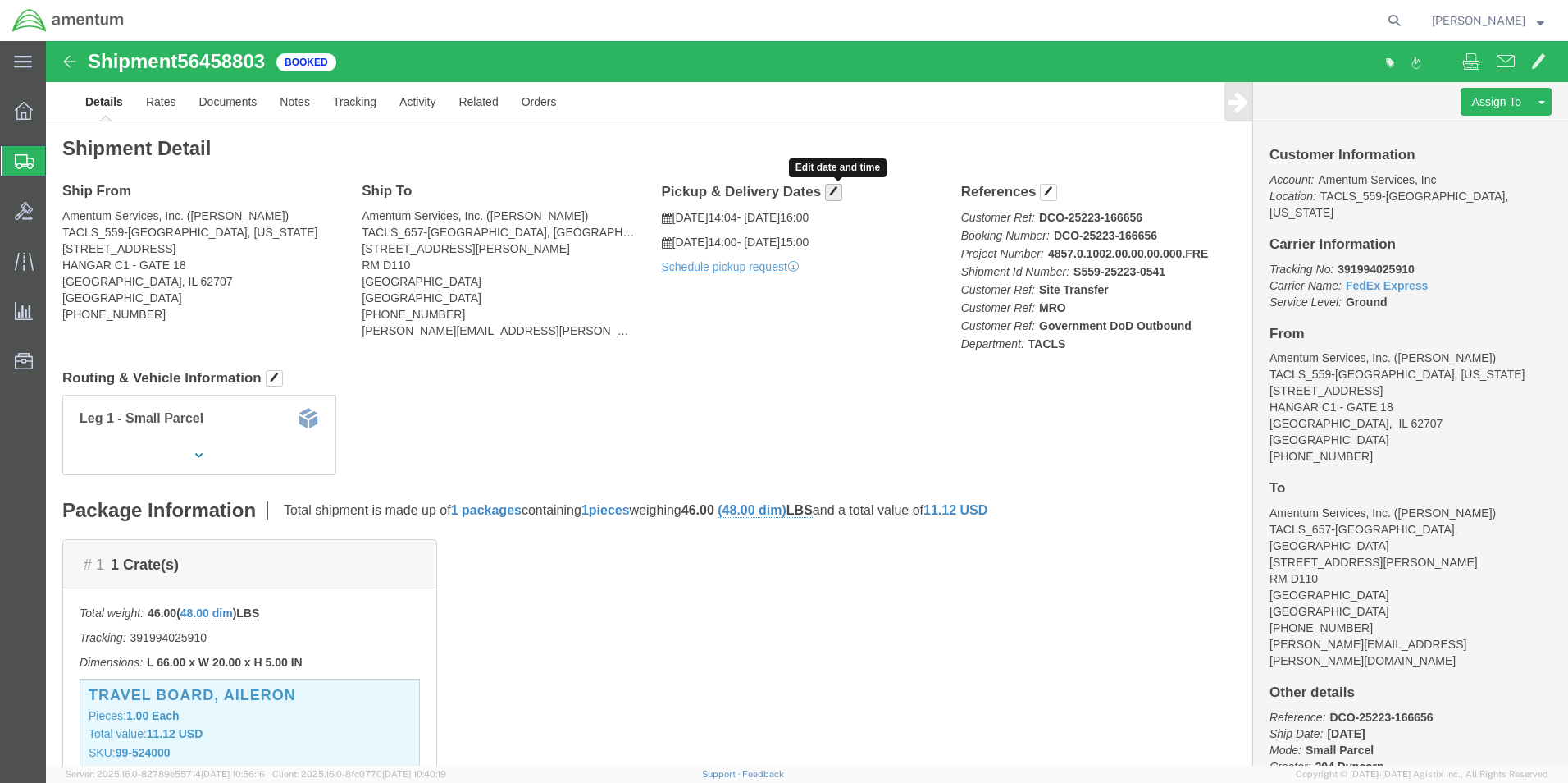
click span "button"
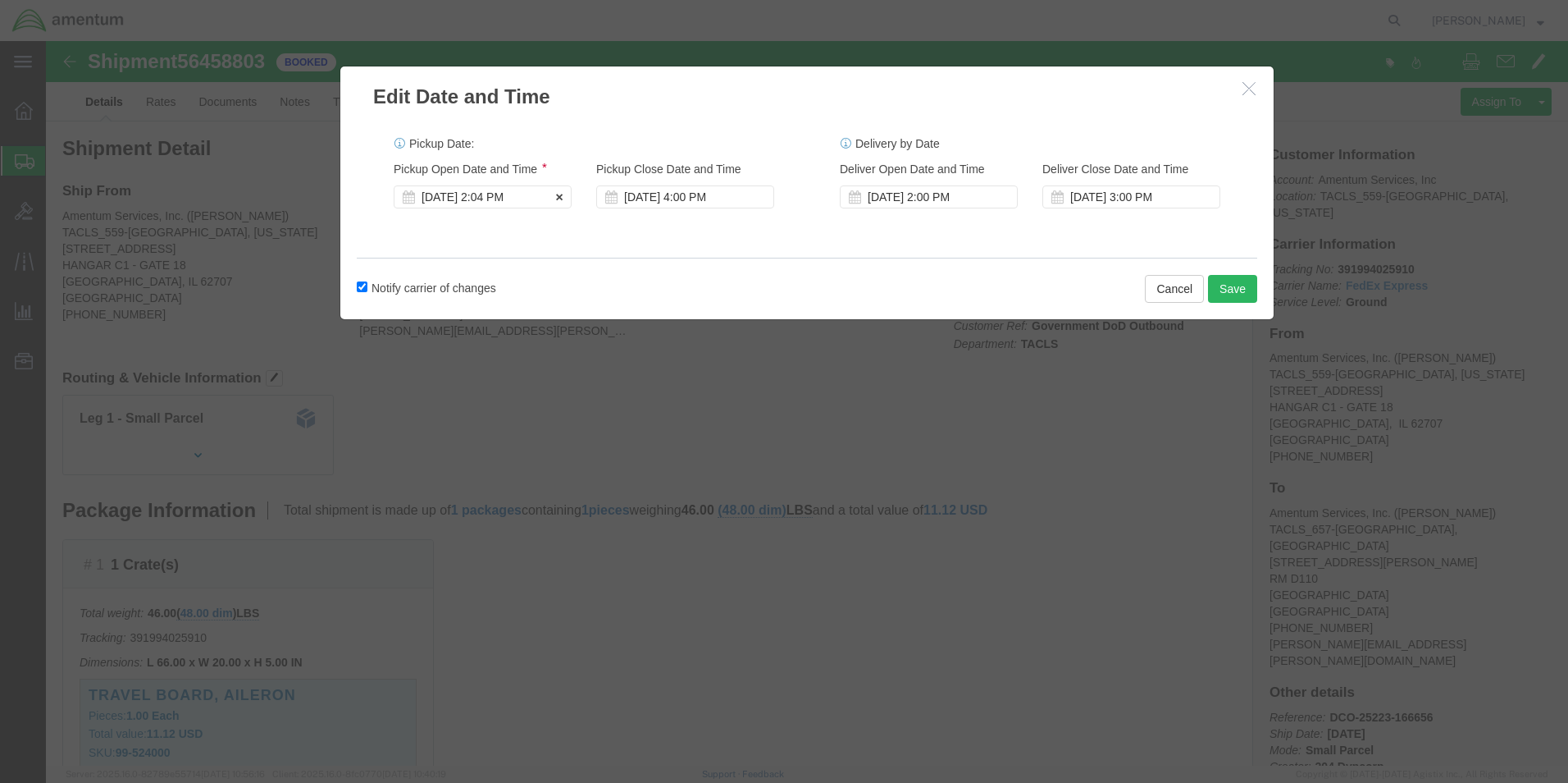
click icon
click div "[DATE] 2:04 PM"
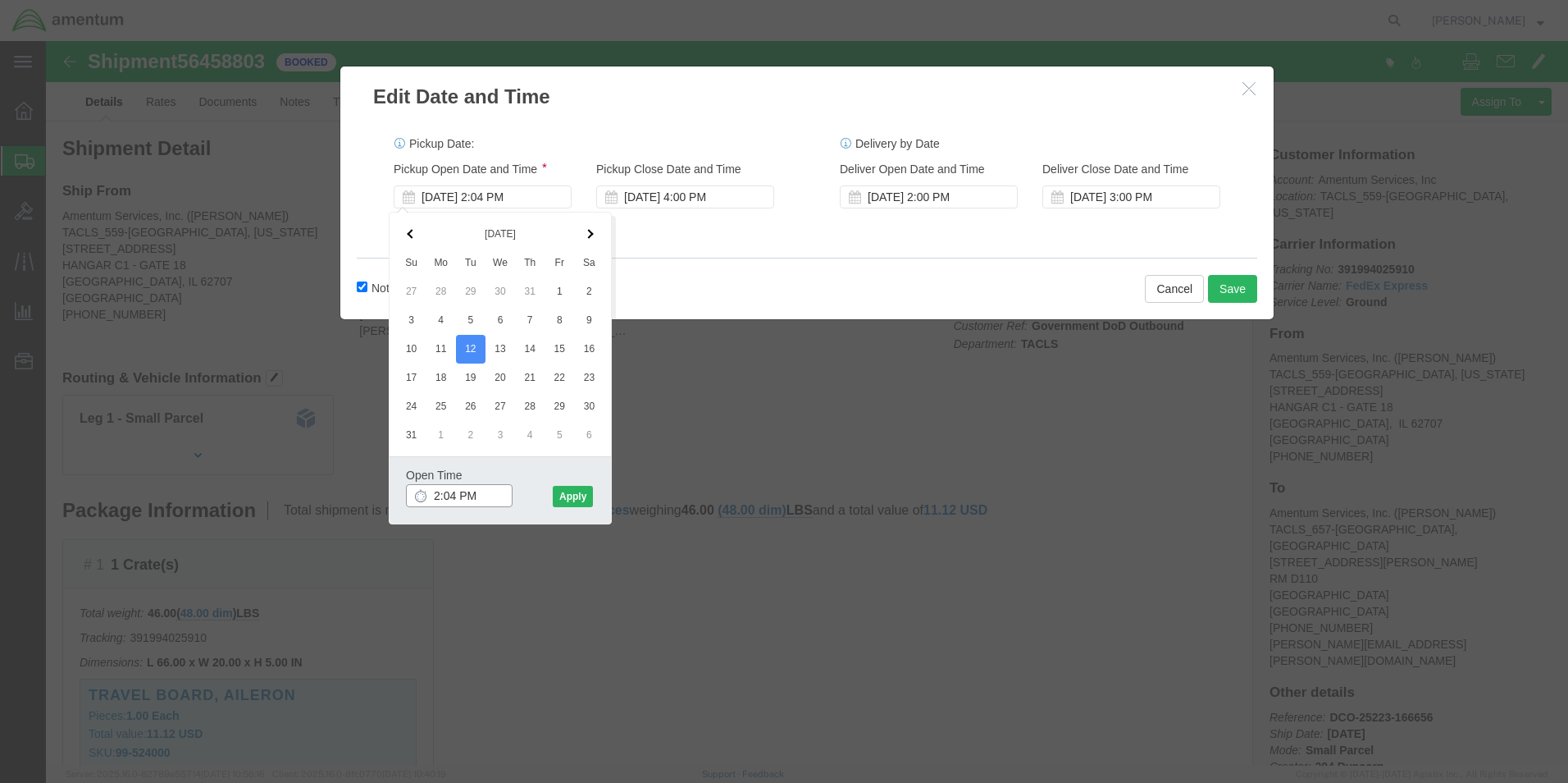
drag, startPoint x: 440, startPoint y: 454, endPoint x: 368, endPoint y: 447, distance: 72.3
click input "2:04 PM"
drag, startPoint x: 430, startPoint y: 457, endPoint x: 389, endPoint y: 455, distance: 41.0
click input "2:04 PM"
click icon
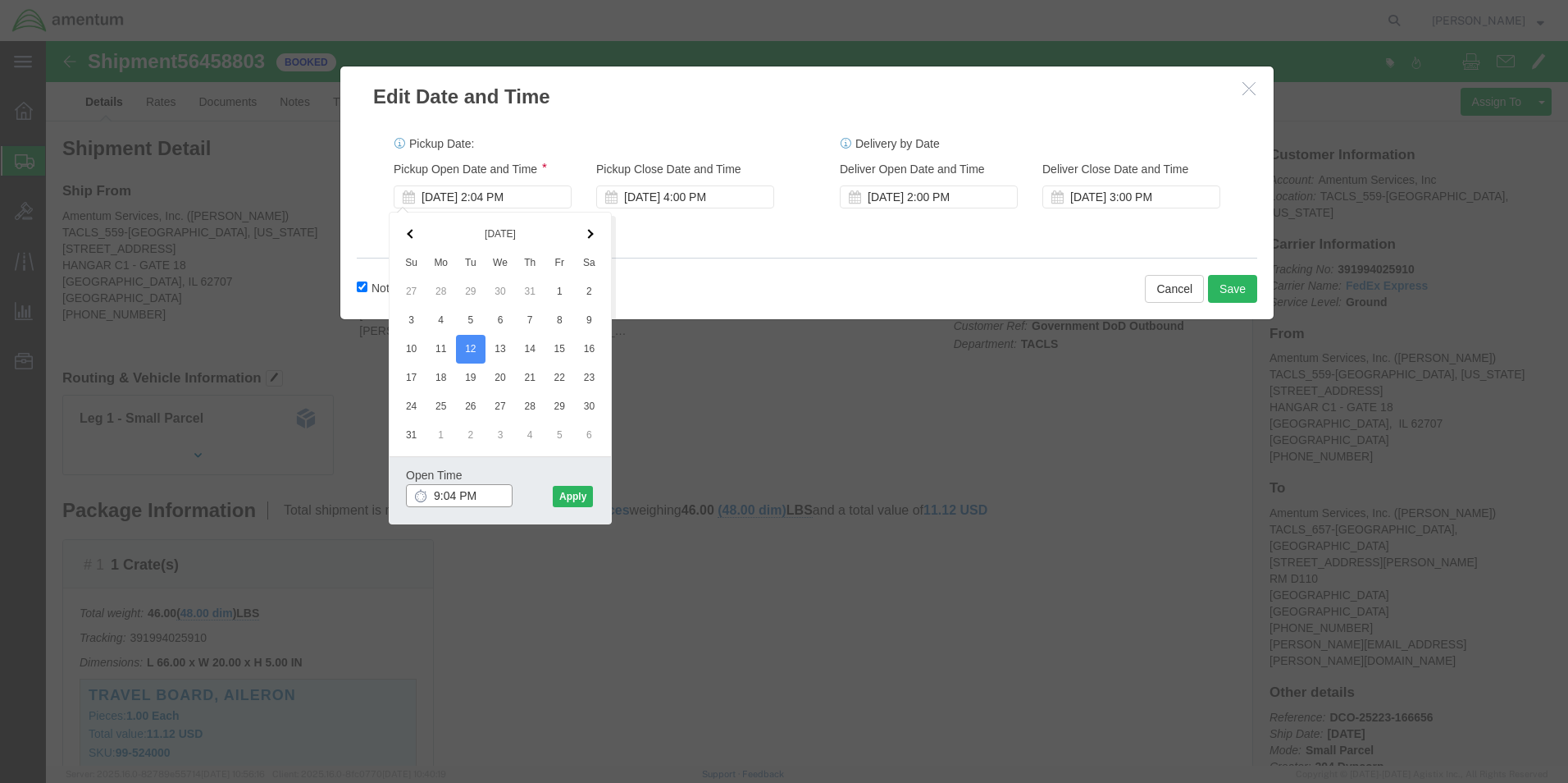
click input "9:04 PM"
type input "9:04 am"
click button "Apply"
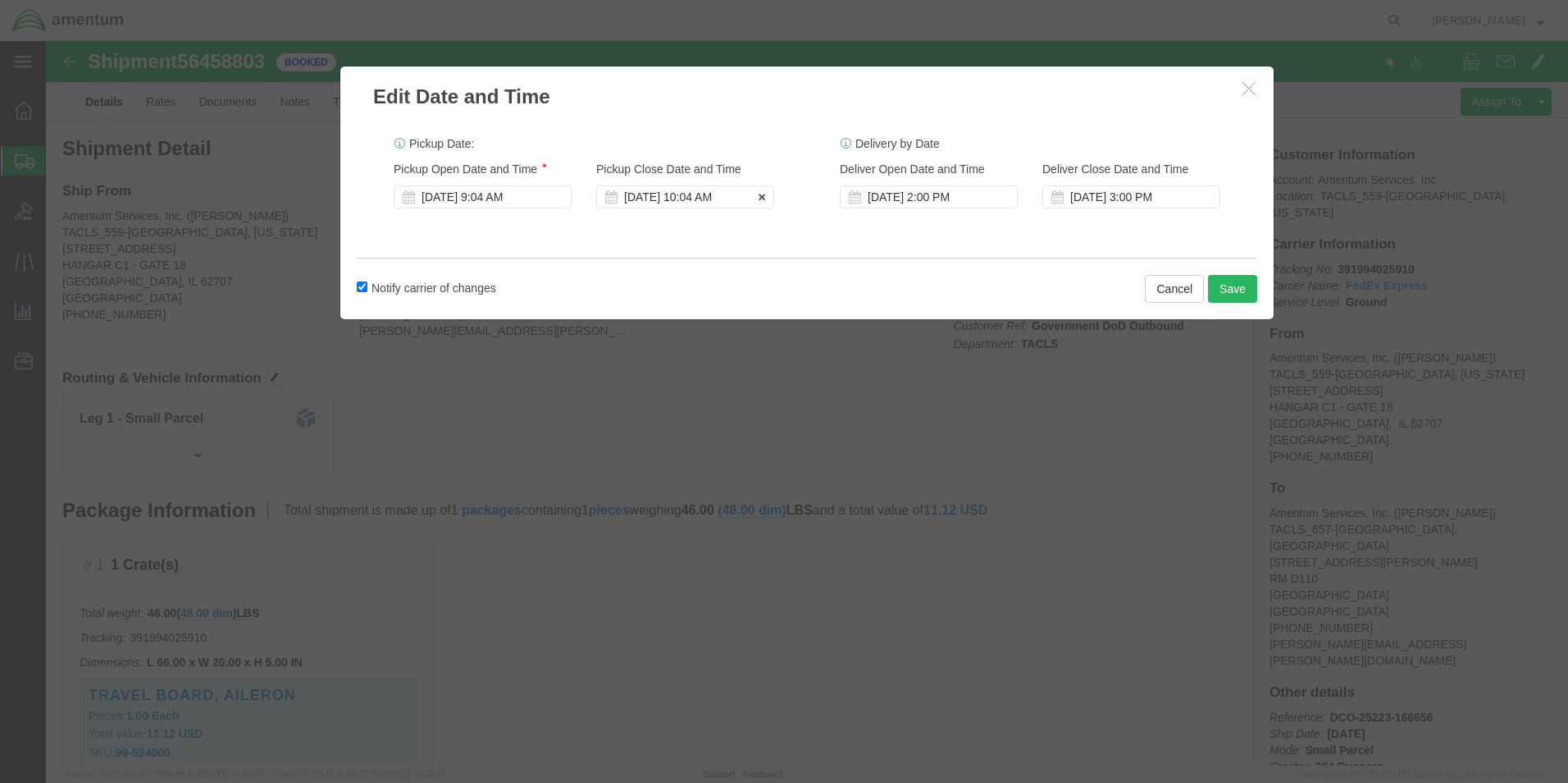
click div "[DATE] 10:04 AM"
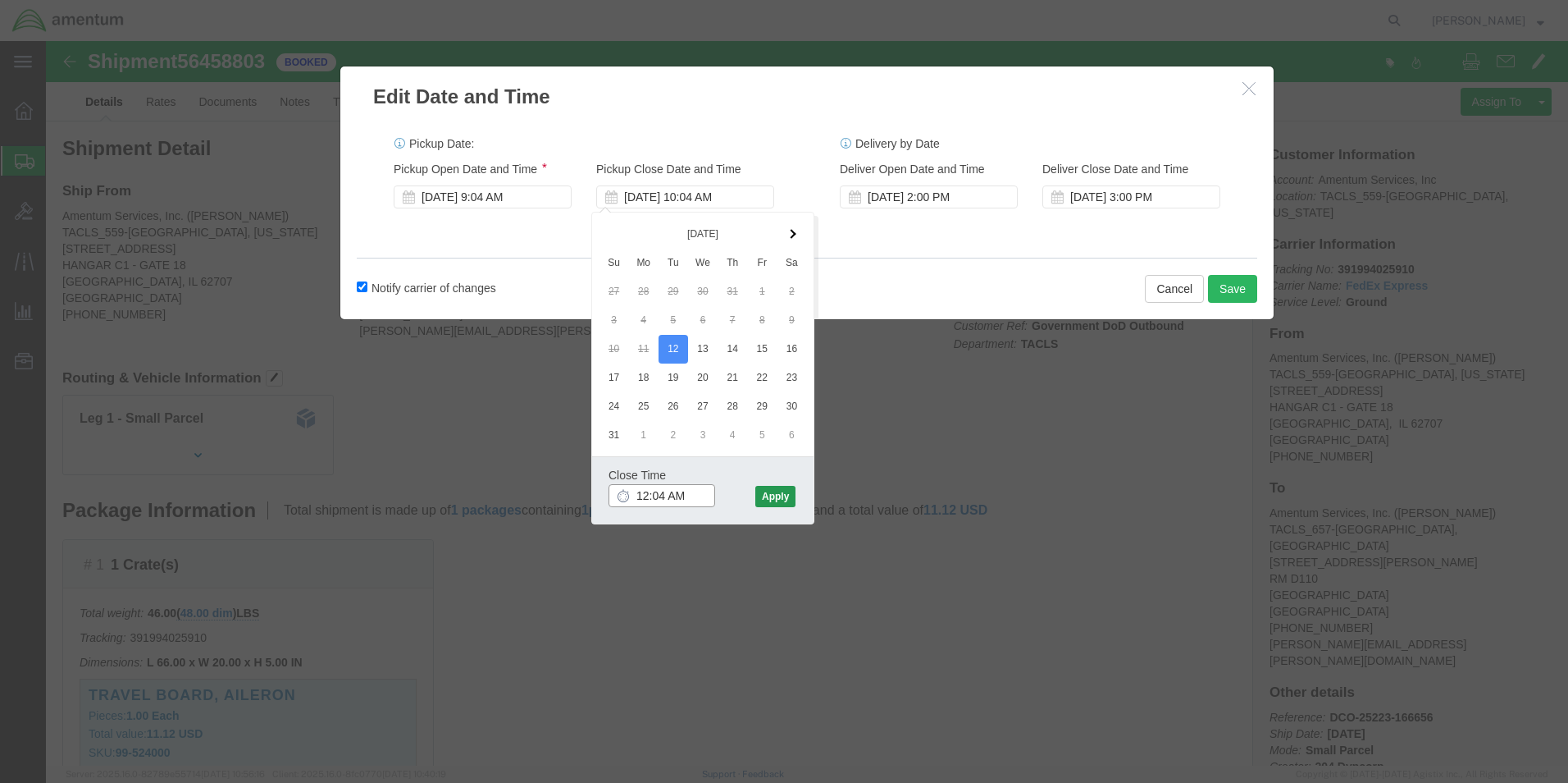
type input "12:04 AM"
click button "Apply"
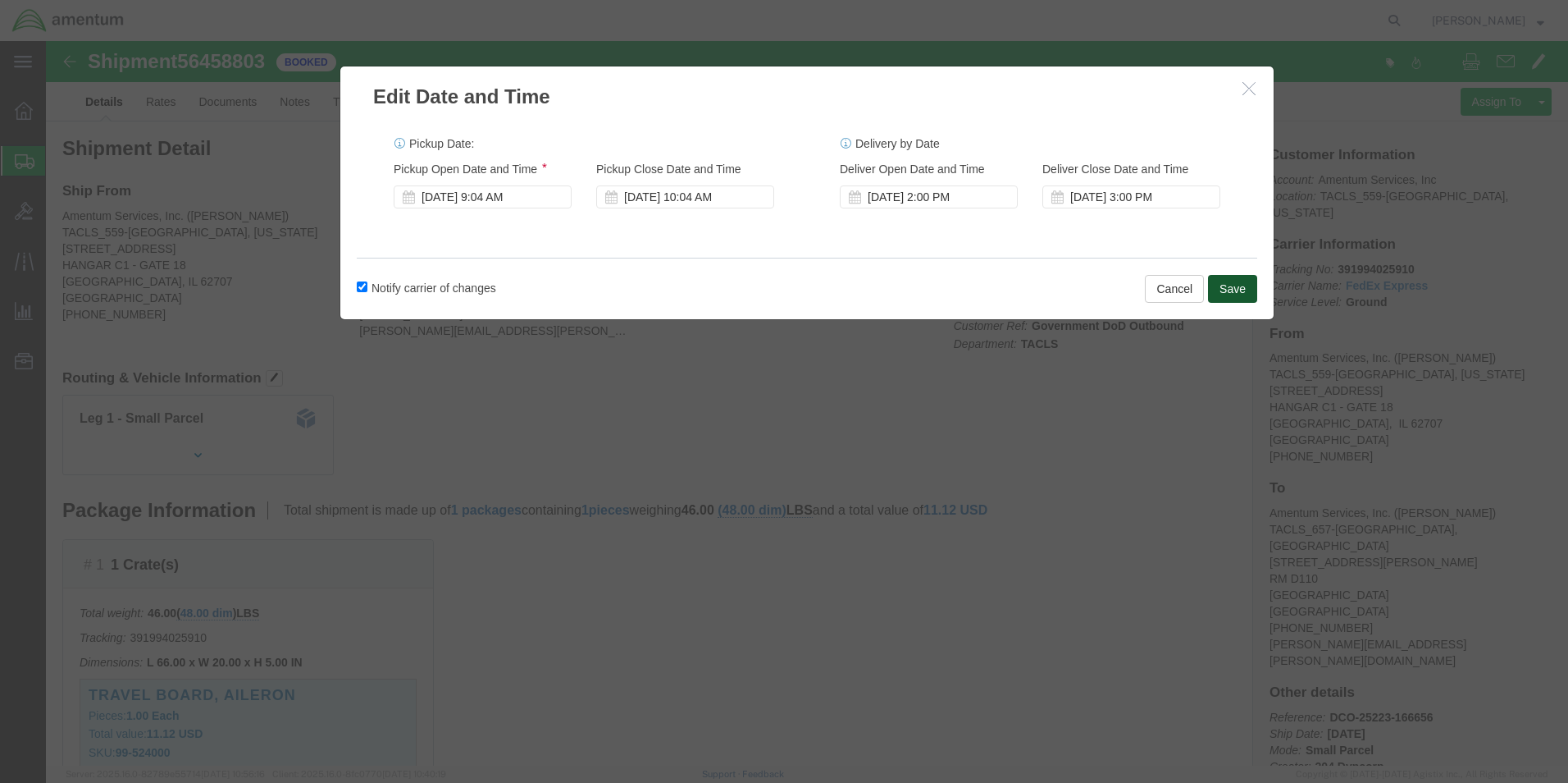
click button "Save"
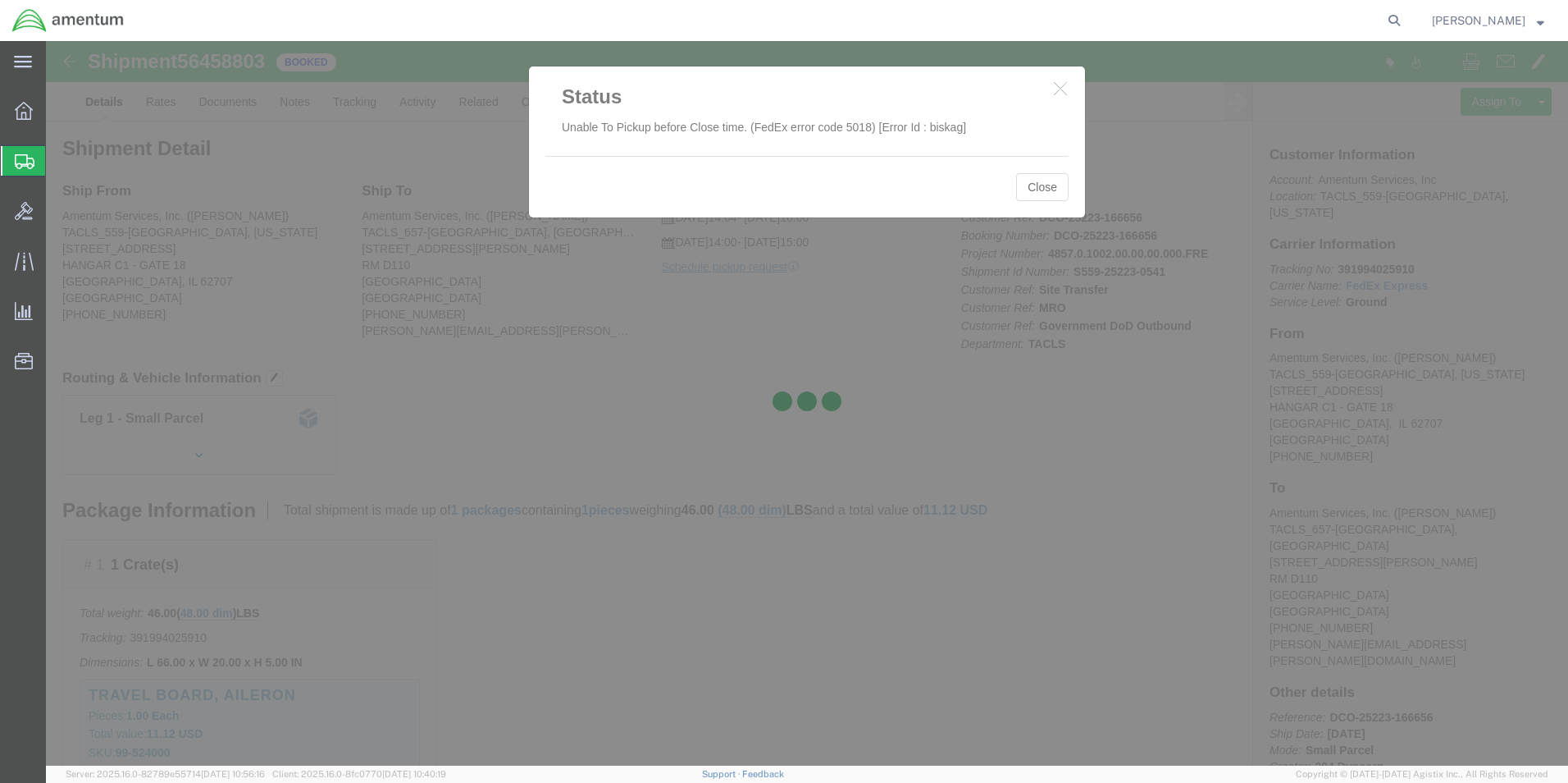
click at [1035, 190] on div at bounding box center [807, 403] width 1522 height 725
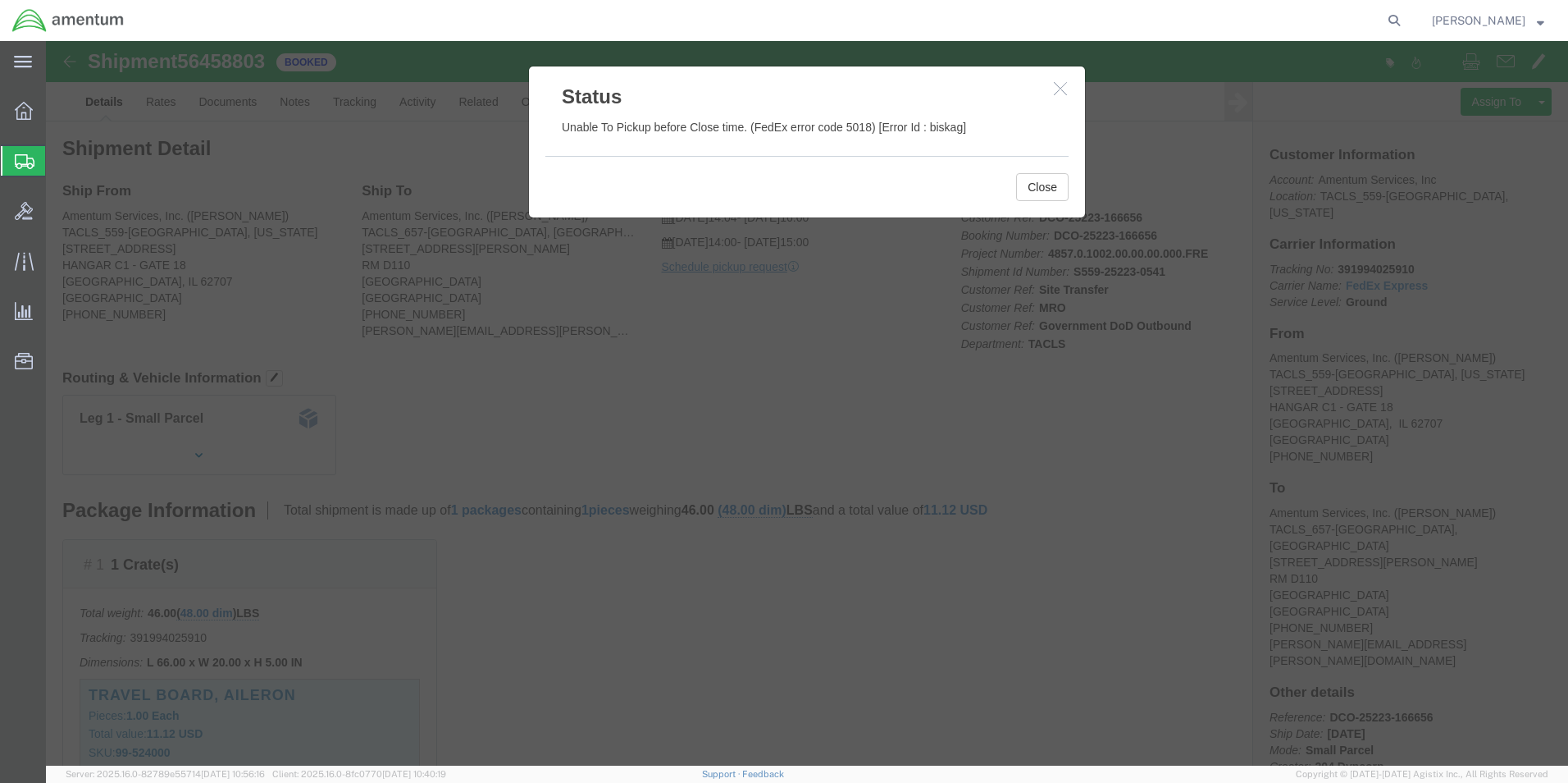
click icon "button"
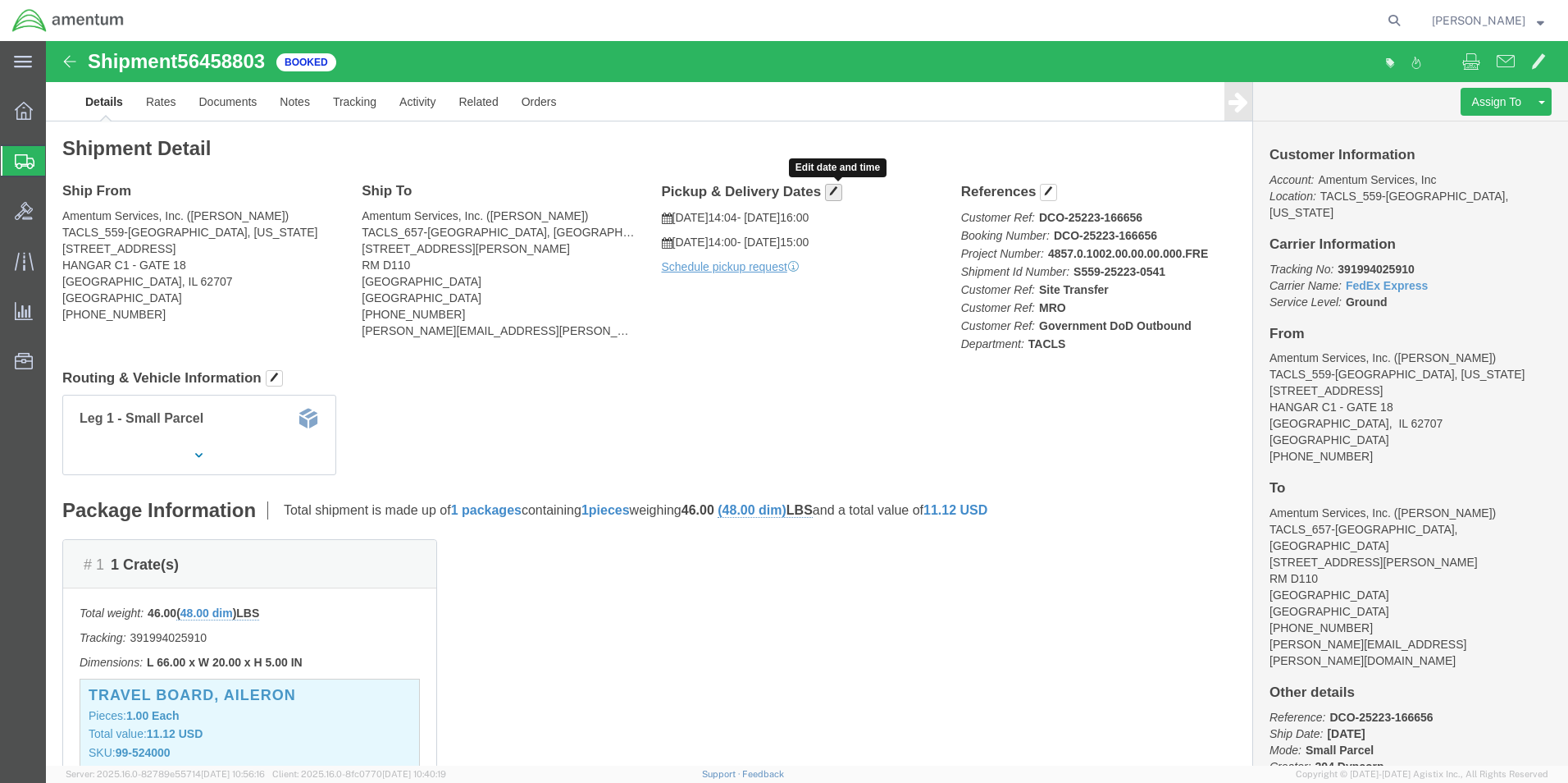
click span "button"
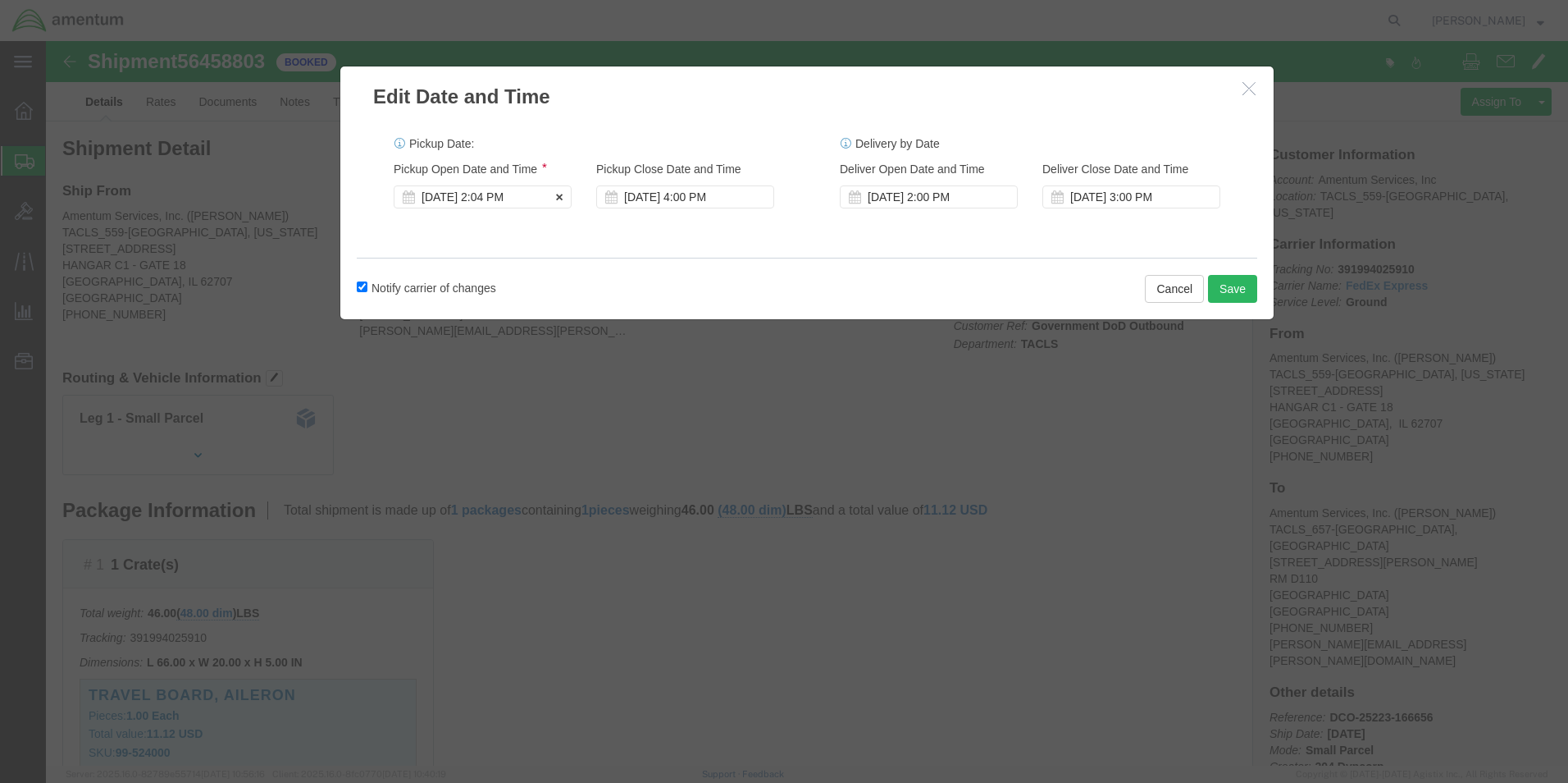
click div "[DATE] 2:04 PM"
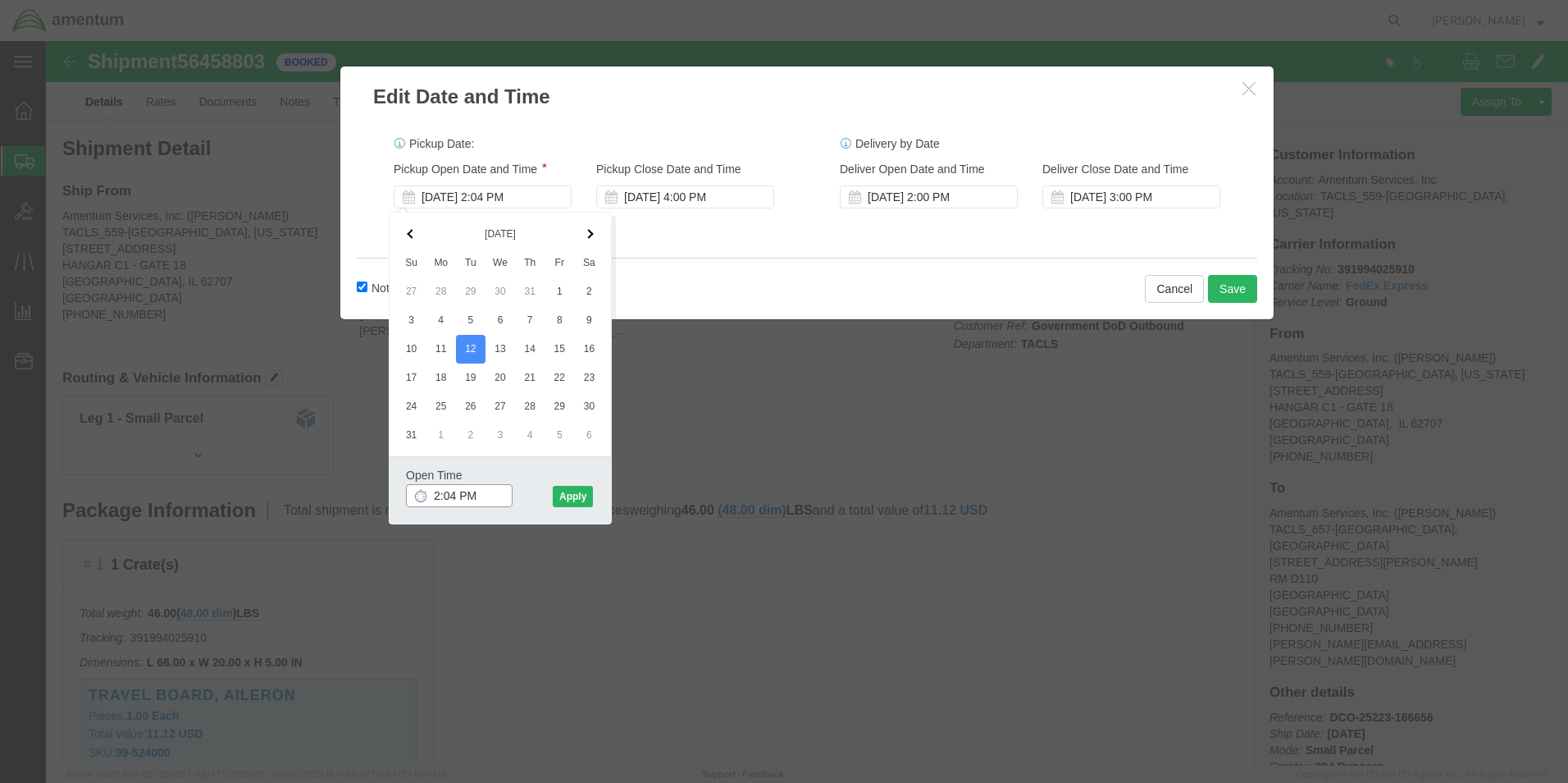
drag, startPoint x: 441, startPoint y: 454, endPoint x: 357, endPoint y: 445, distance: 84.5
click div "Open Time 2:04 PM [DATE] 2:04 PM - [DATE] 2:04 PM Cancel Apply"
drag, startPoint x: 437, startPoint y: 459, endPoint x: 389, endPoint y: 458, distance: 48.0
click input "2:04 PM"
type input "9:04 AM"
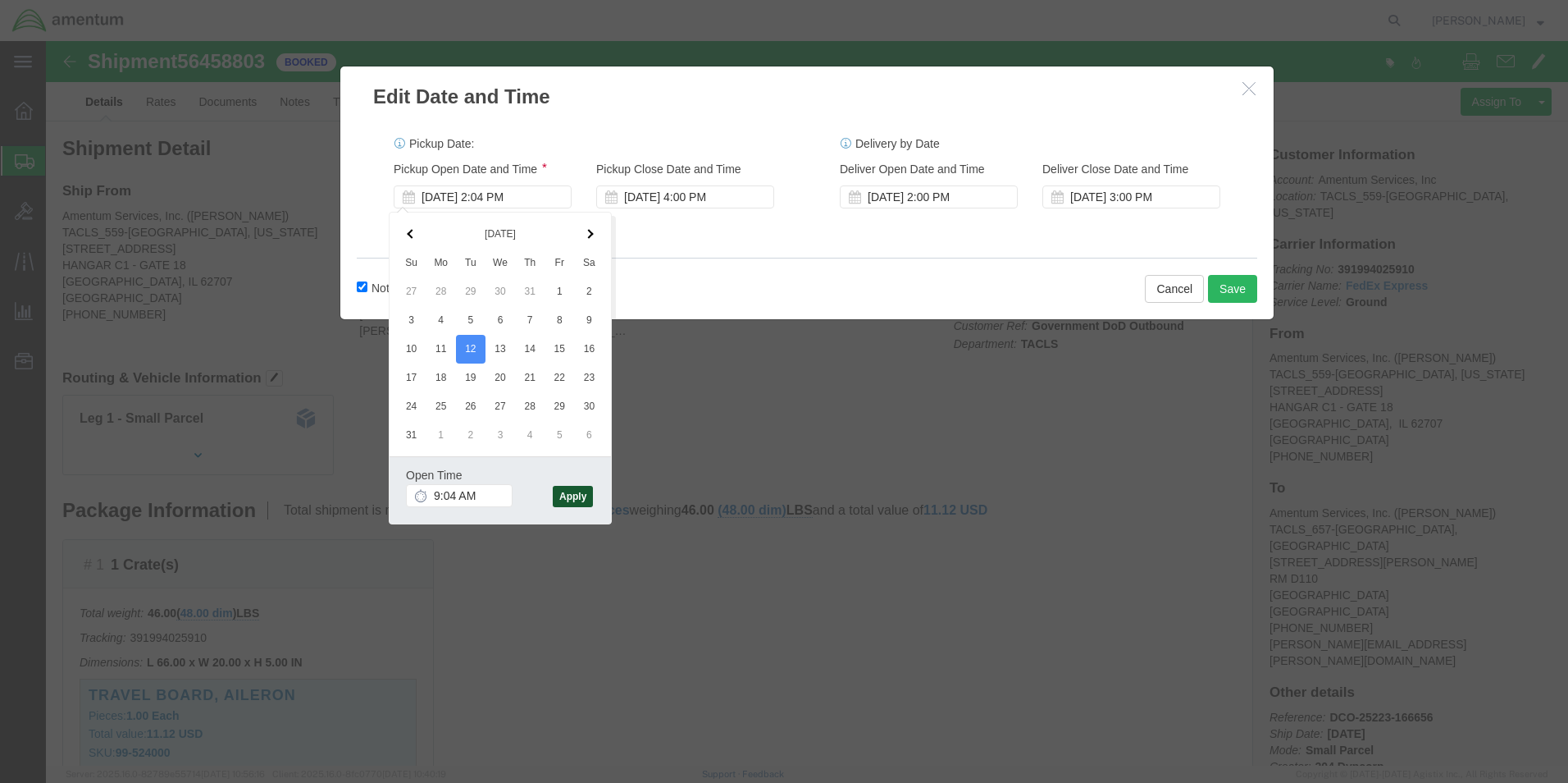
click button "Apply"
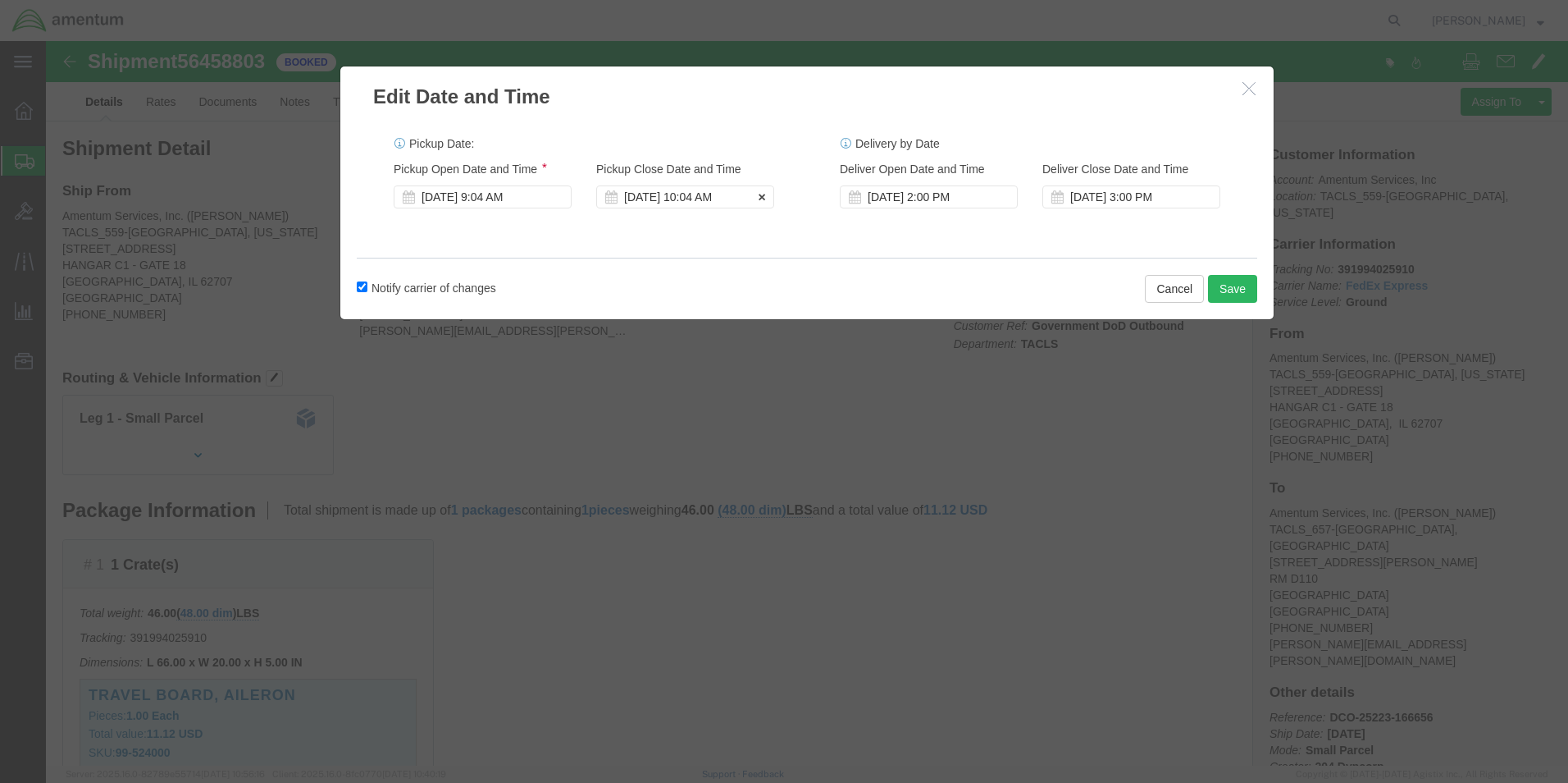
click div "[DATE] 10:04 AM"
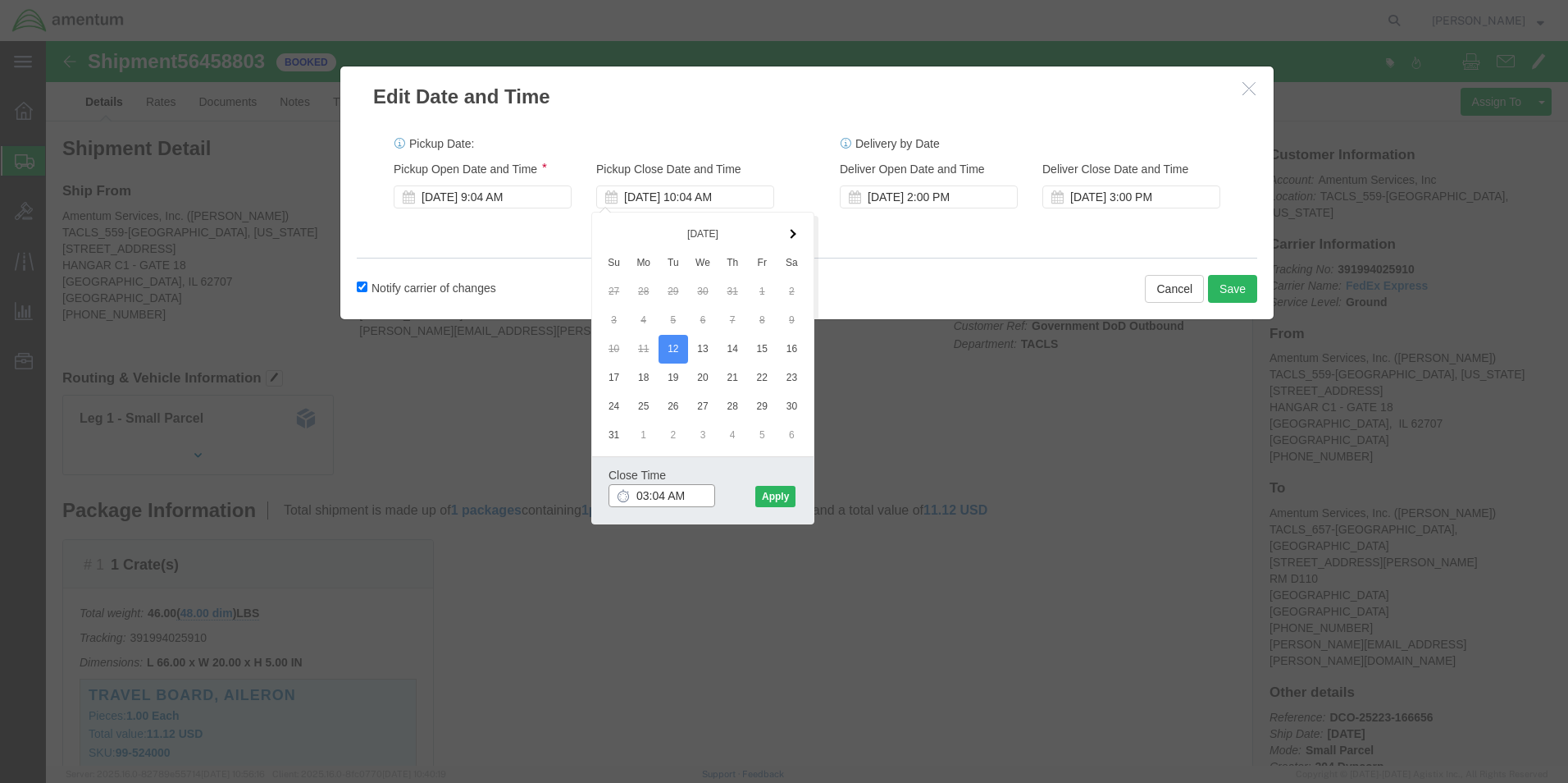
click input "03:04 AM"
type input "10:04 PM"
click button "Apply"
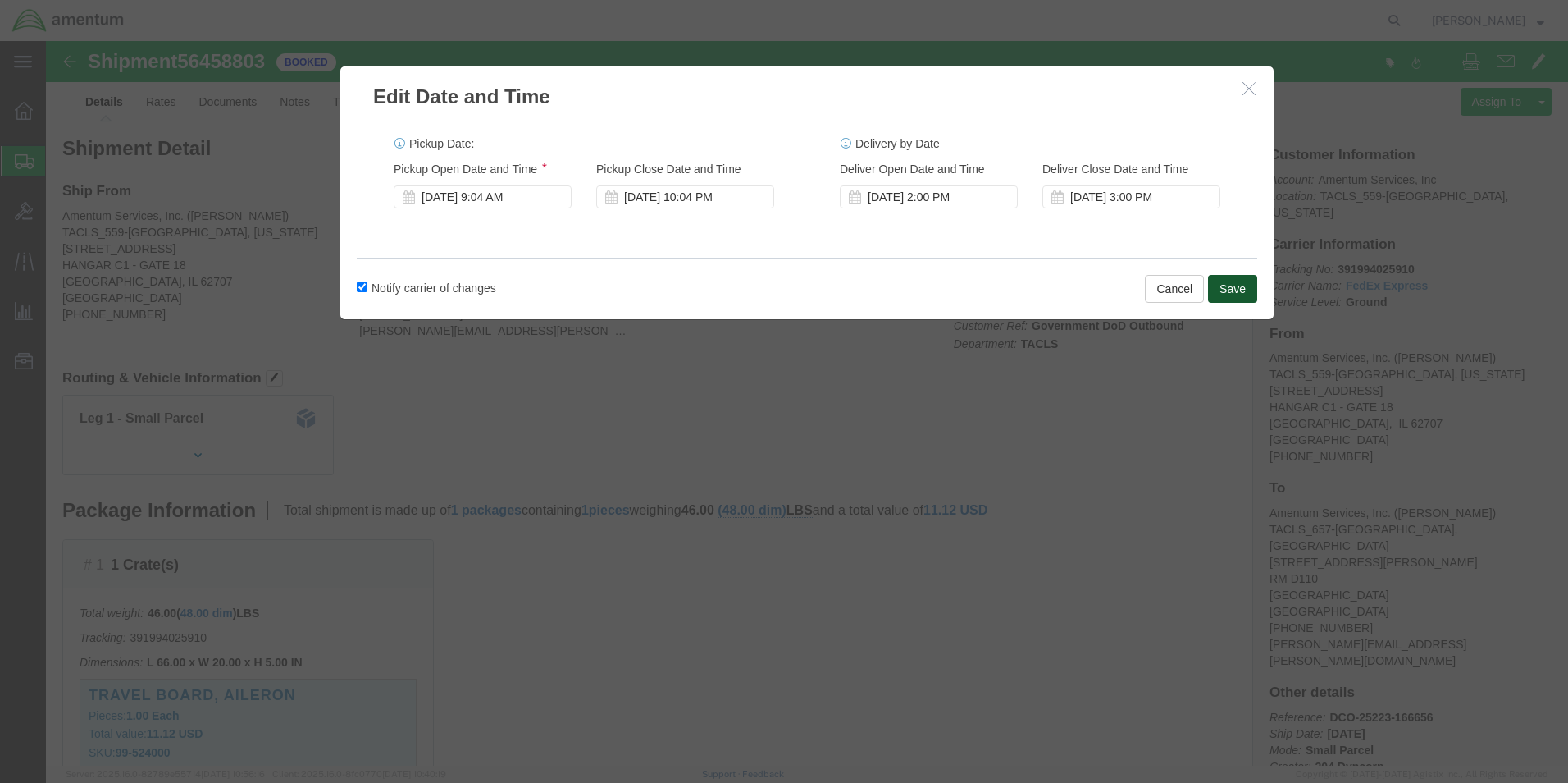
click button "Save"
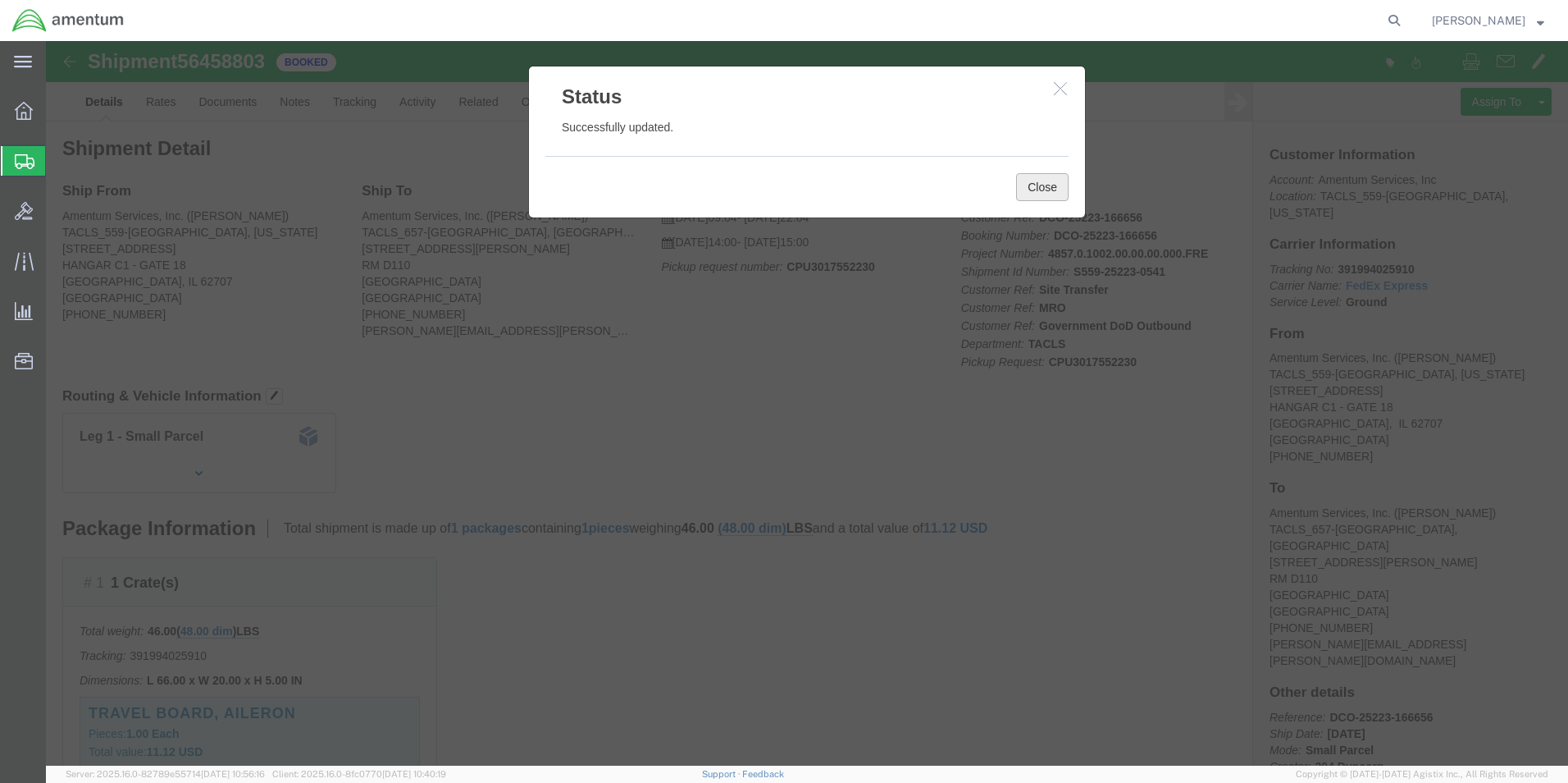
click button "Close"
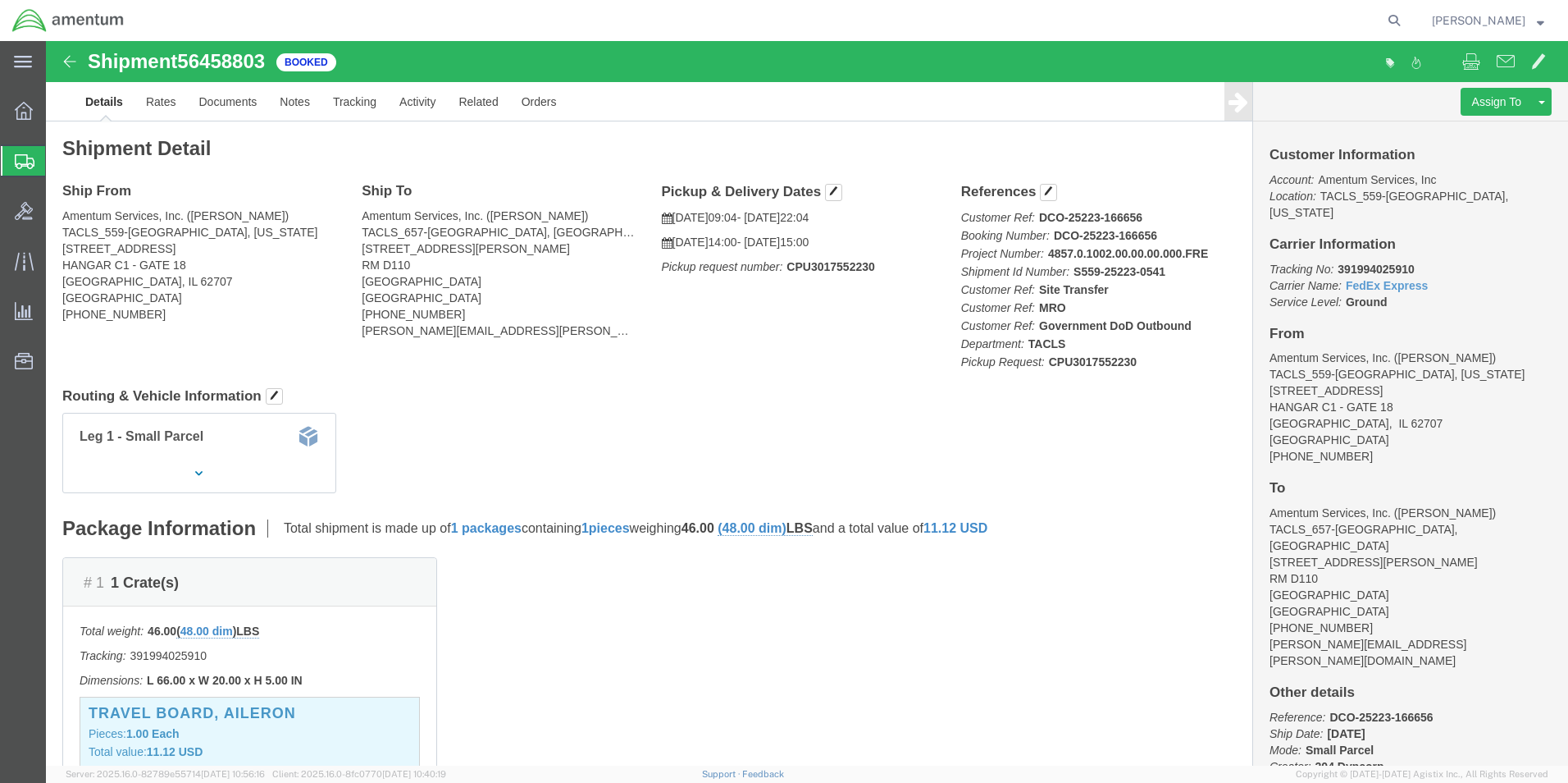
click at [14, 164] on div at bounding box center [24, 161] width 46 height 29
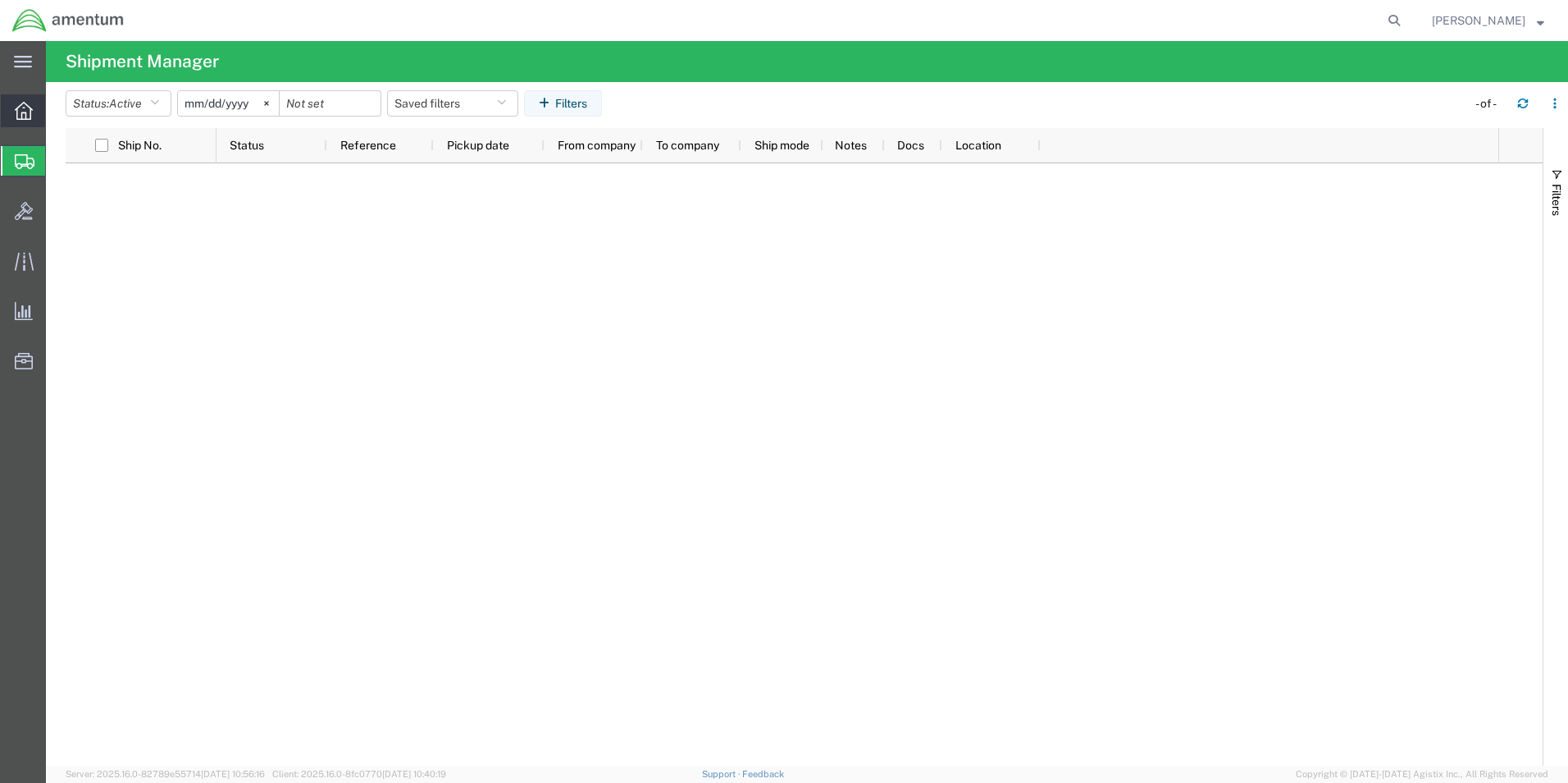
click at [27, 107] on icon at bounding box center [24, 111] width 18 height 18
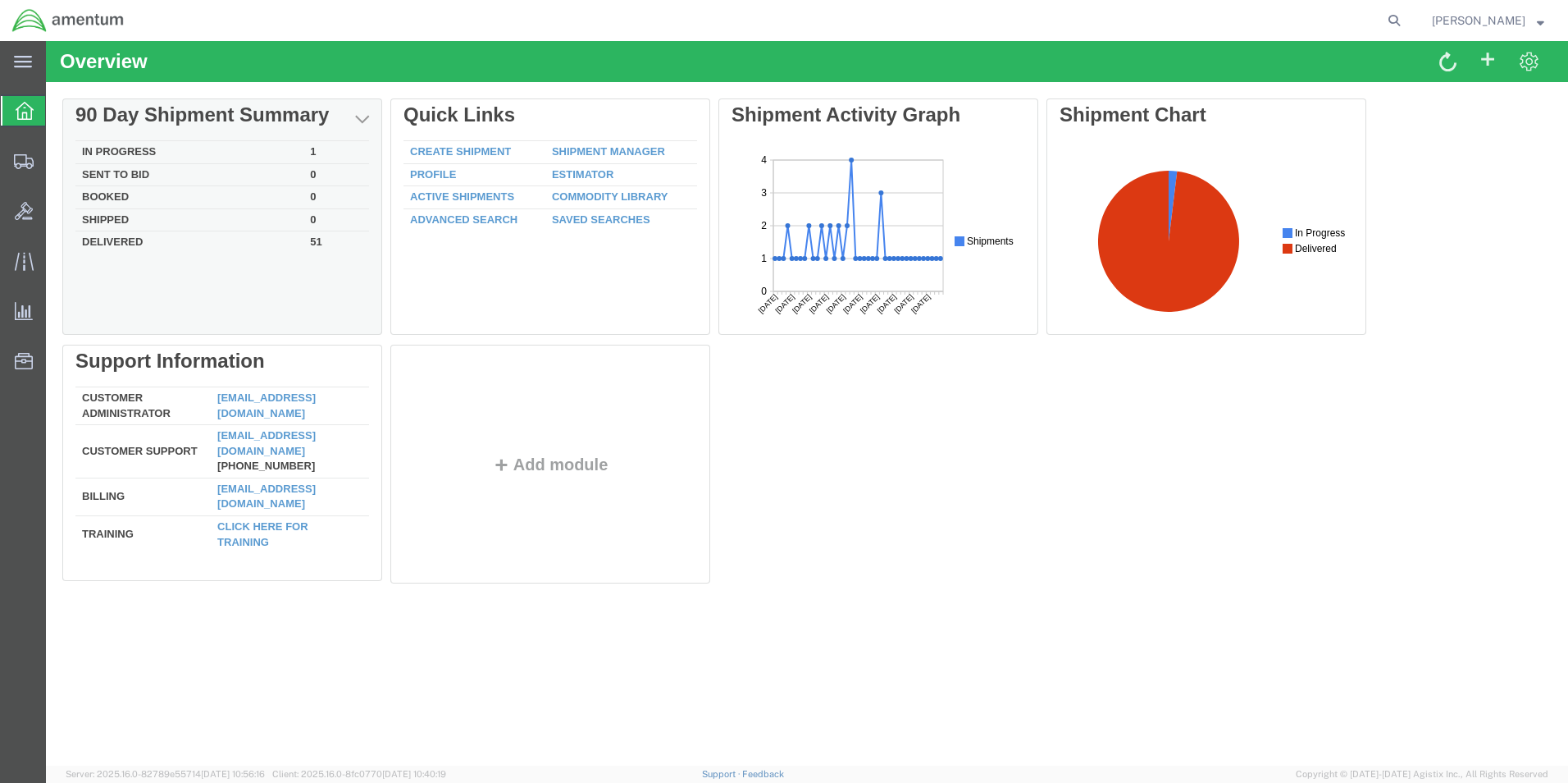
click at [120, 147] on td "In Progress" at bounding box center [189, 152] width 228 height 23
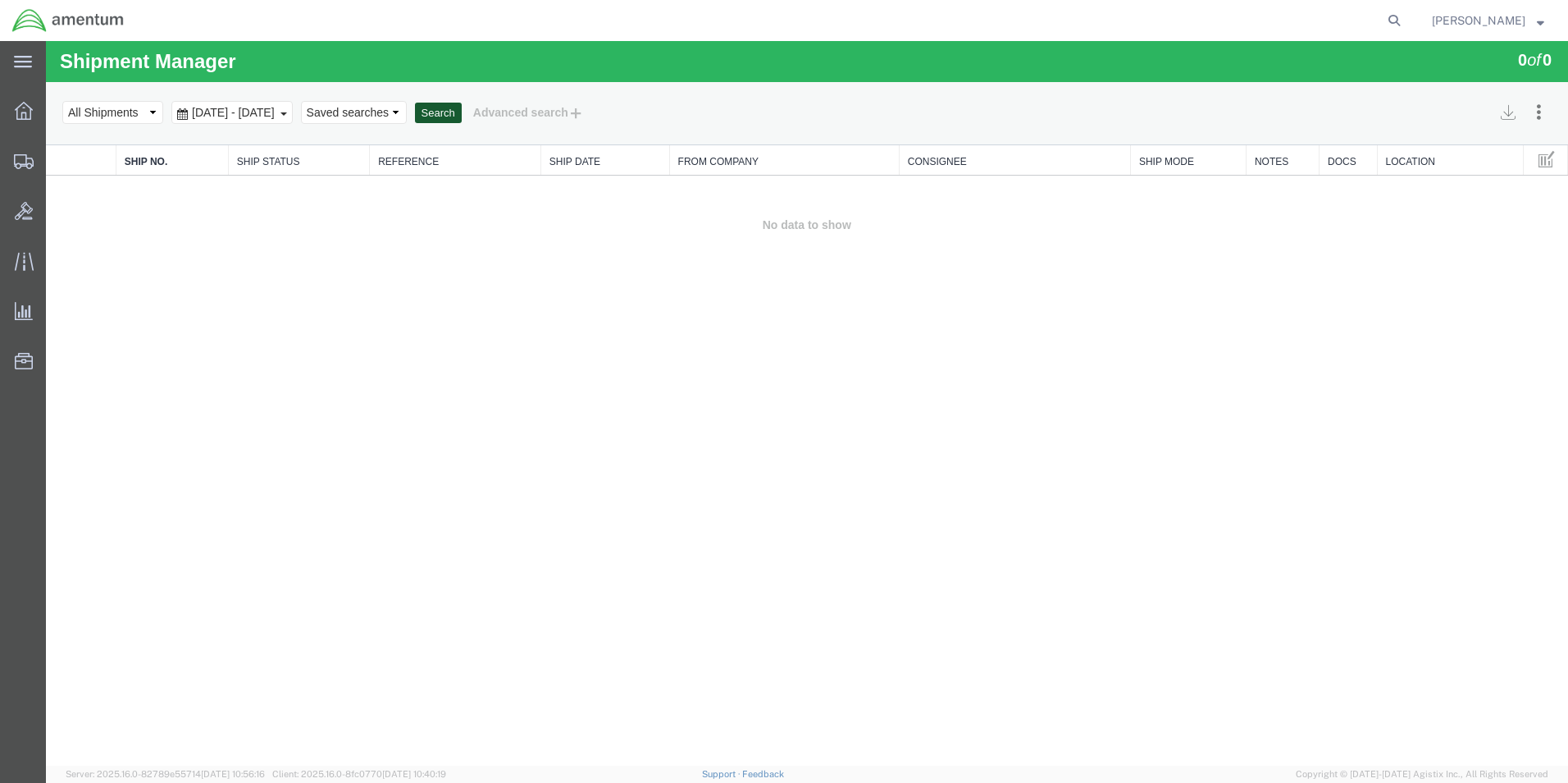
click at [462, 111] on button "Search" at bounding box center [437, 113] width 46 height 21
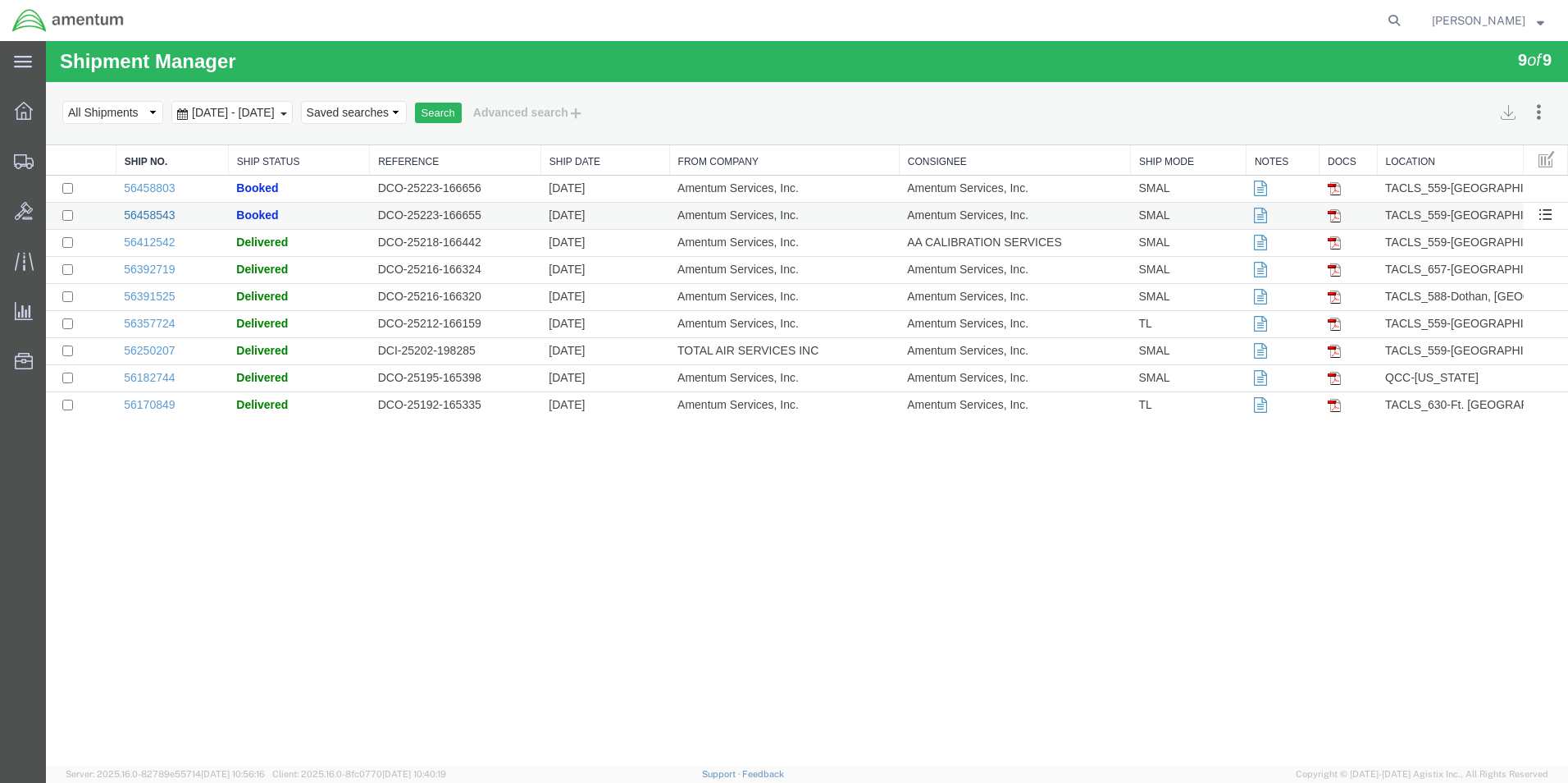
click at [159, 216] on link "56458543" at bounding box center [149, 215] width 51 height 13
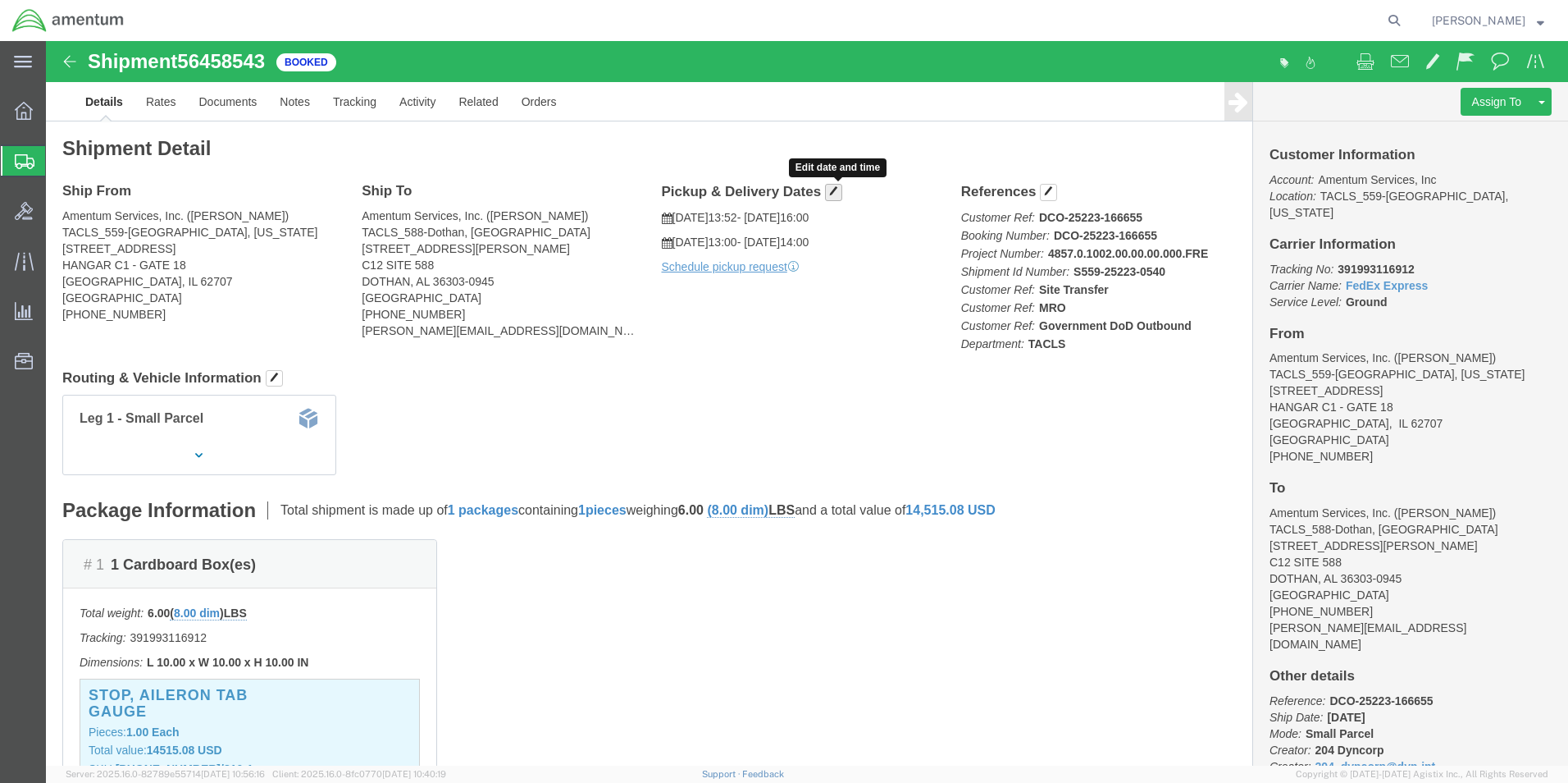
click span "button"
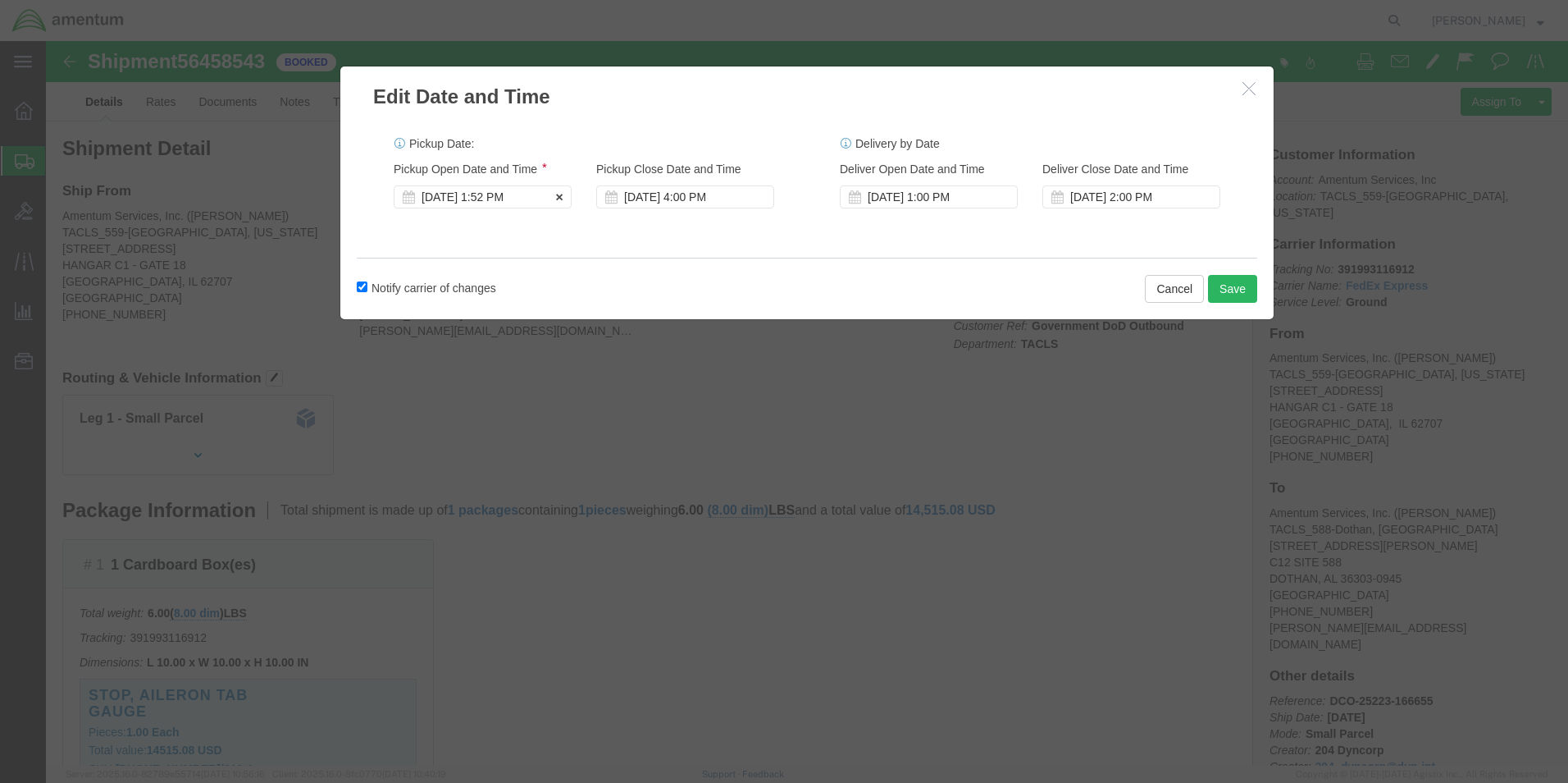
click div "[DATE] 1:52 PM"
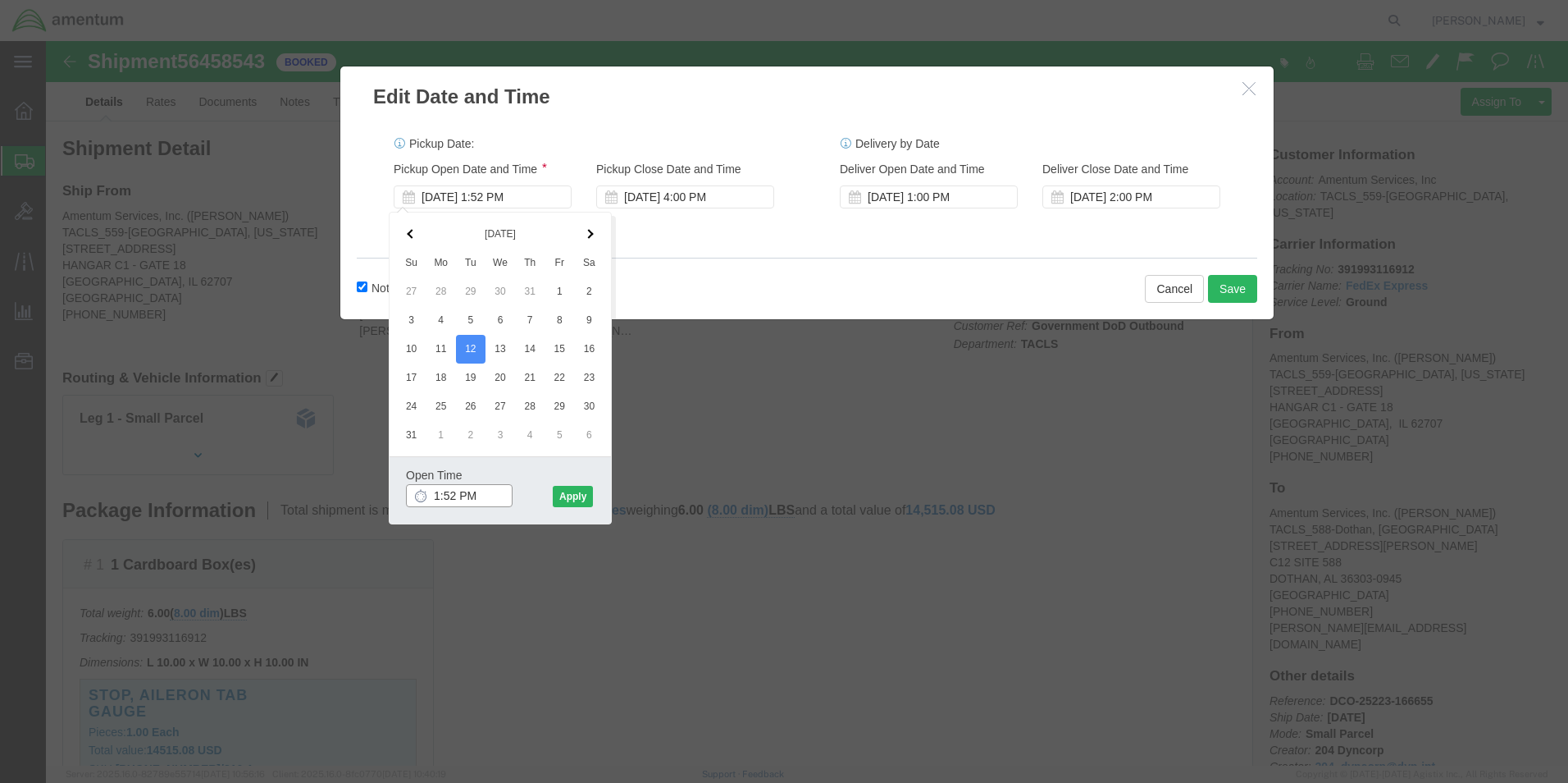
click input "1:52 PM"
type input "9:00 AM"
click button "Apply"
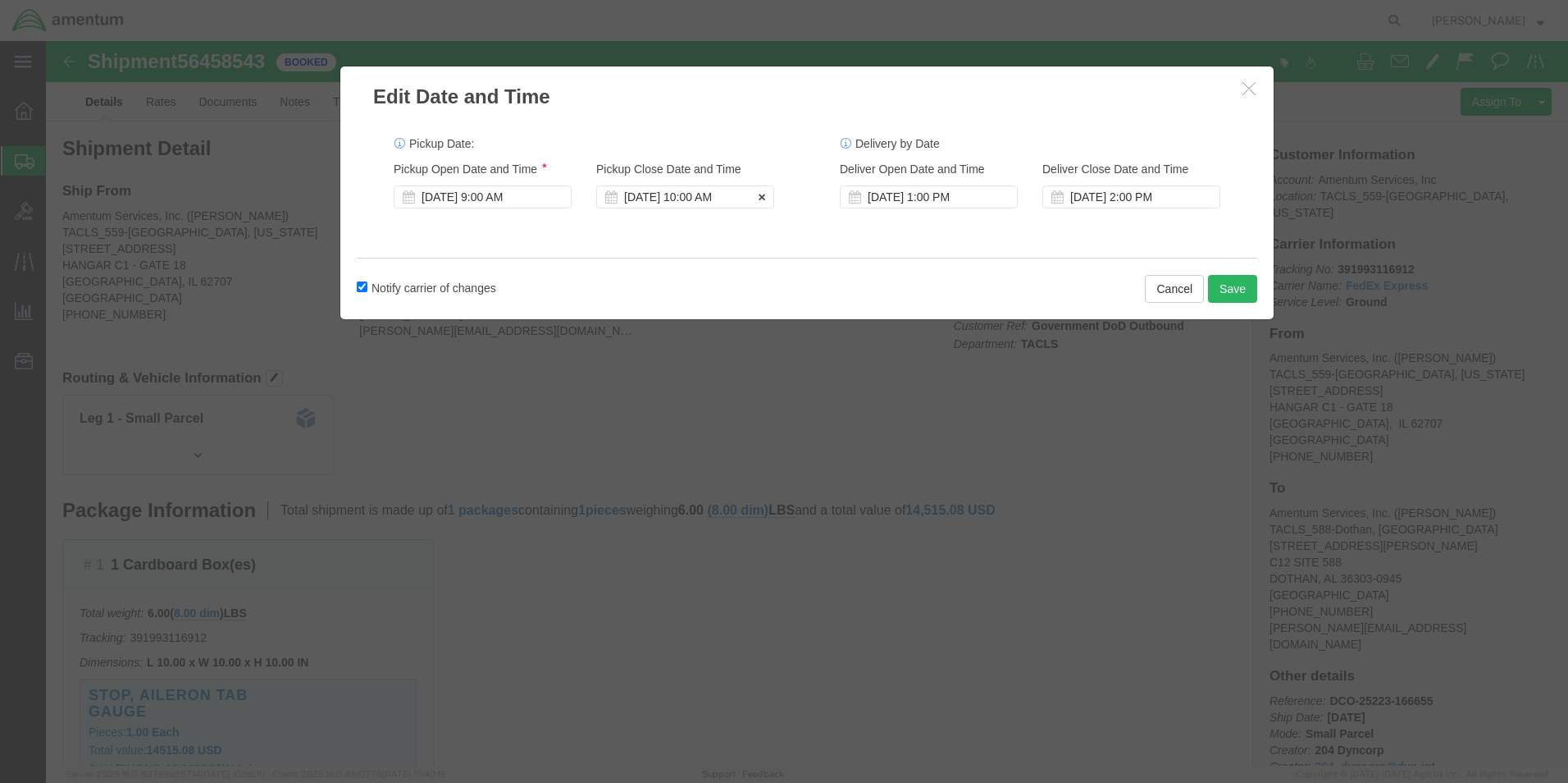
click div "[DATE] 10:00 AM"
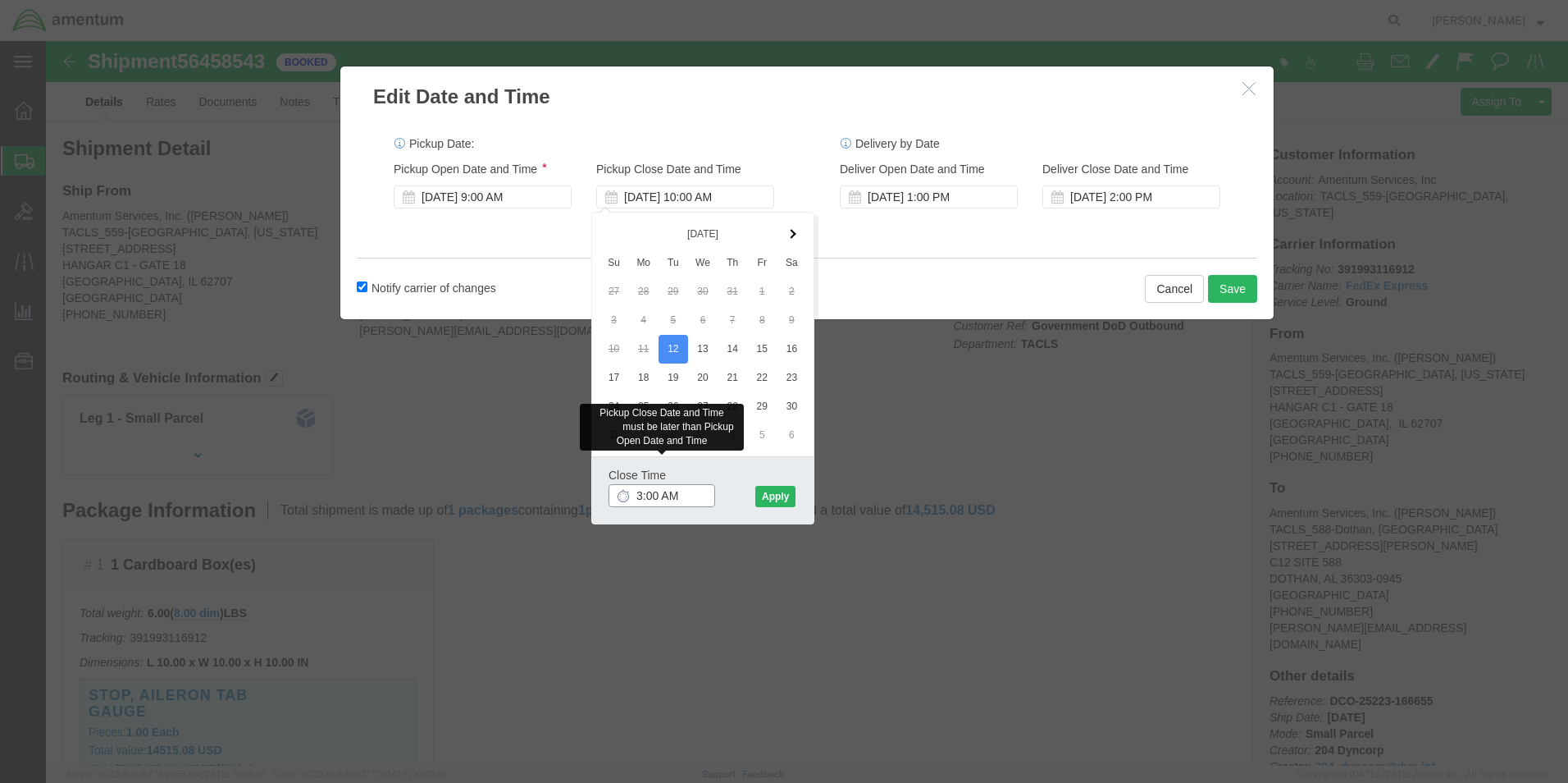
type input "3:00 PM"
click button "Apply"
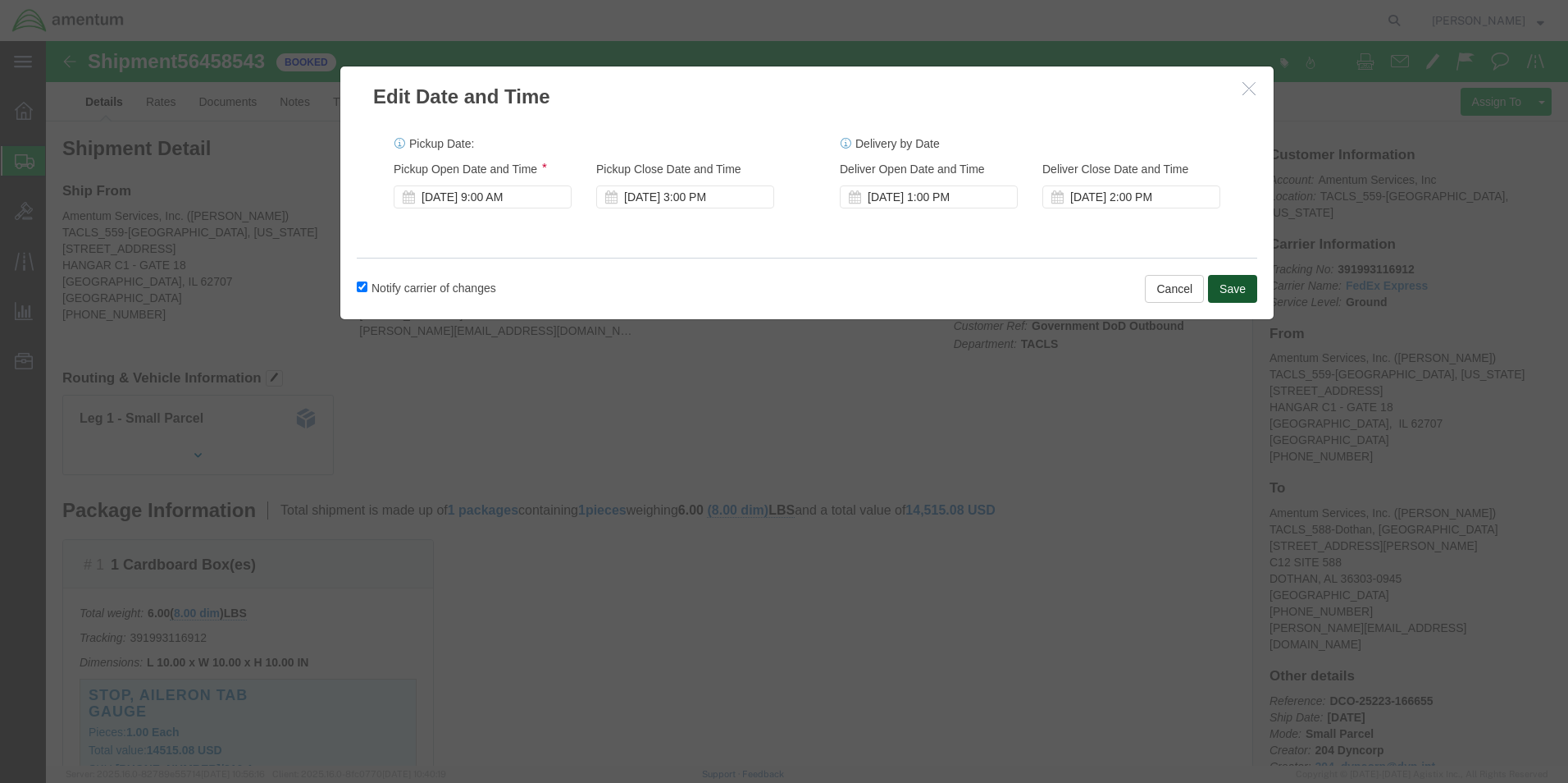
click button "Save"
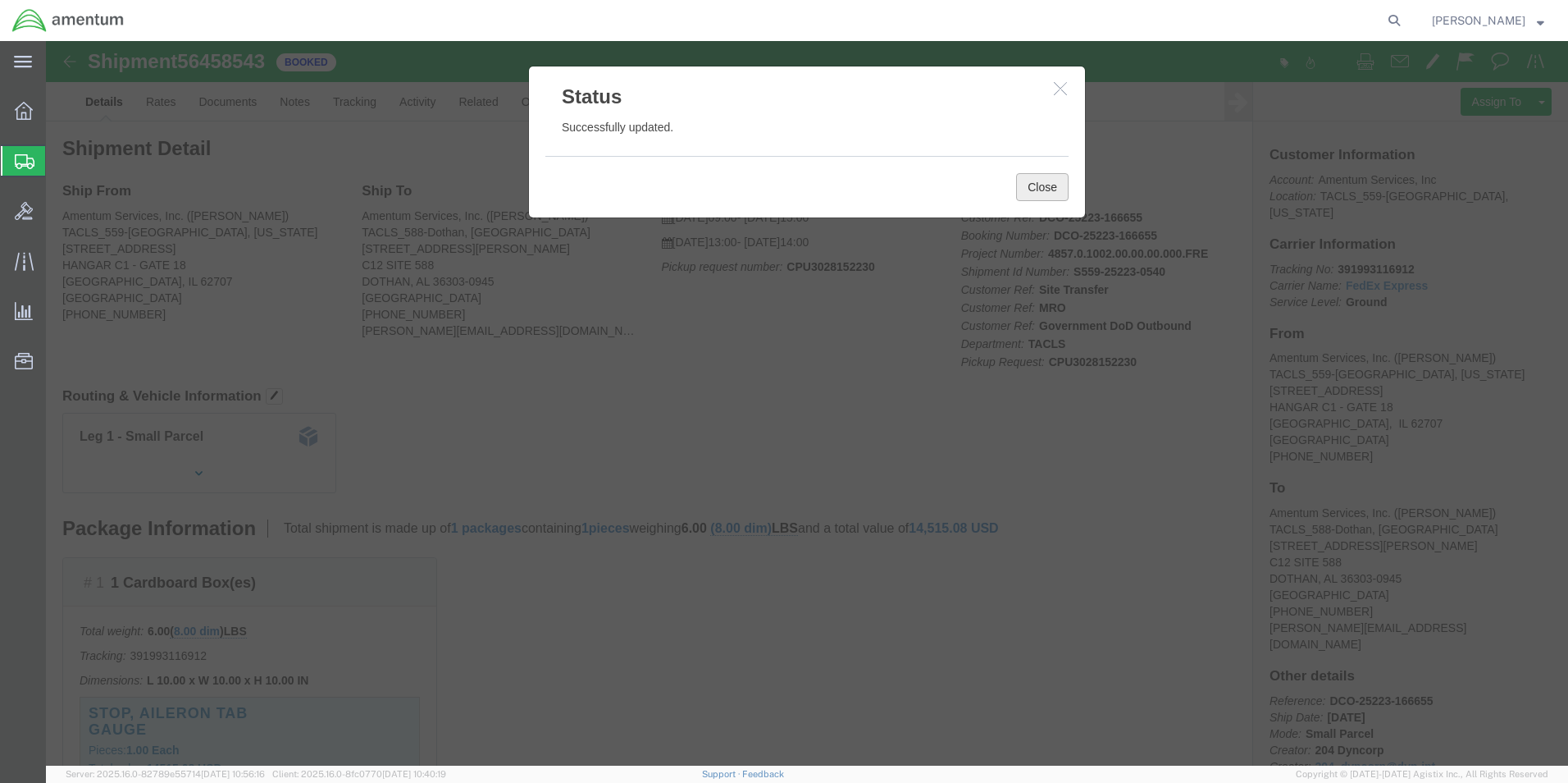
click button "Close"
